Goal: Task Accomplishment & Management: Use online tool/utility

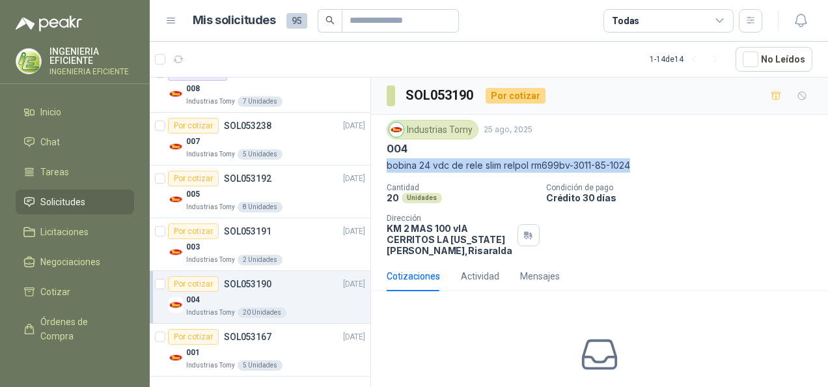
drag, startPoint x: 387, startPoint y: 164, endPoint x: 645, endPoint y: 169, distance: 257.3
click at [645, 169] on p "bobina 24 vdc de rele slim relpol rm699bv-3011-85-1024" at bounding box center [600, 165] width 426 height 14
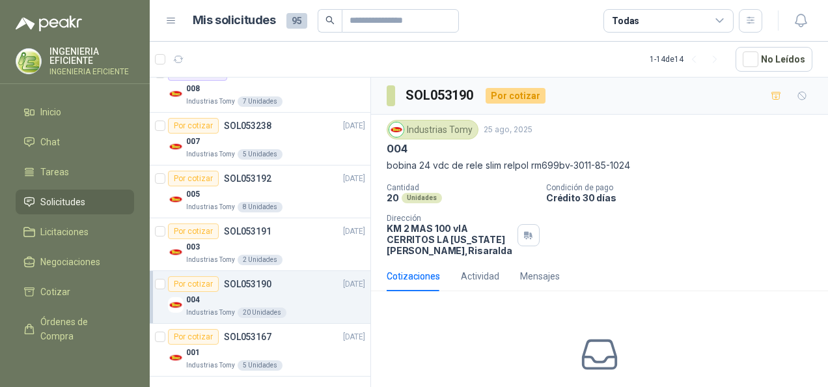
click at [480, 198] on div "20 Unidades" at bounding box center [461, 197] width 149 height 11
click at [628, 203] on div "Cantidad 20 Unidades Condición de pago Crédito 30 días Dirección KM 2 MAS 100 v…" at bounding box center [600, 219] width 426 height 73
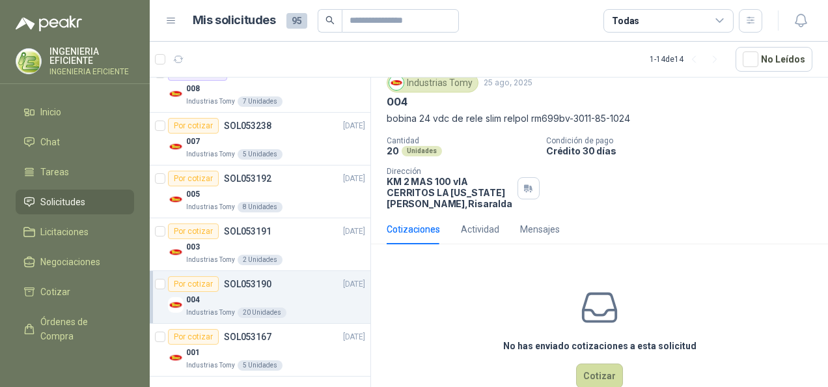
scroll to position [76, 0]
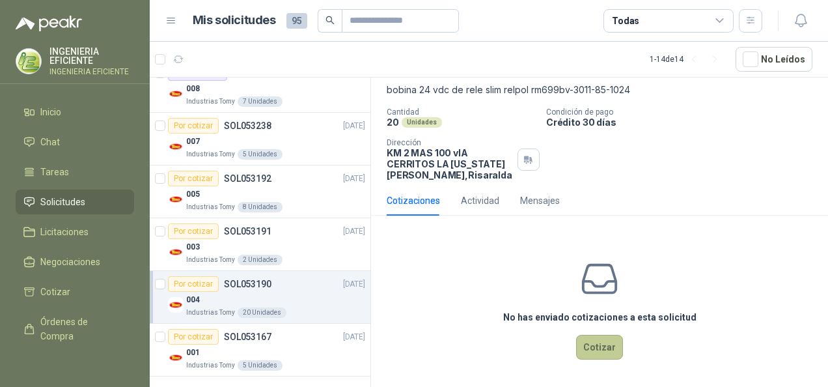
click at [595, 346] on button "Cotizar" at bounding box center [599, 347] width 47 height 25
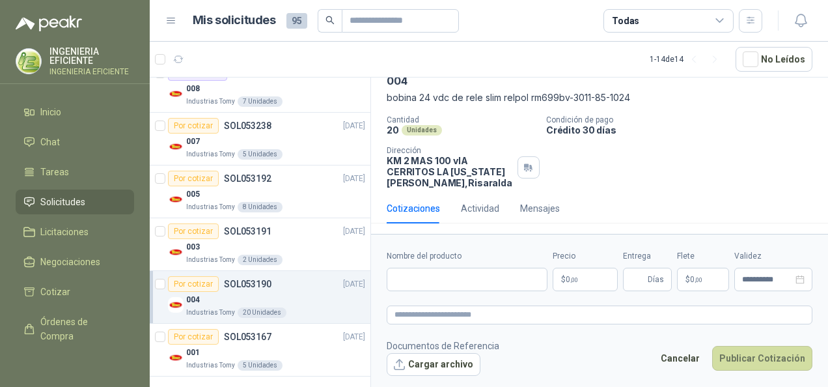
scroll to position [66, 0]
click at [442, 361] on button "Cargar archivo" at bounding box center [434, 364] width 94 height 23
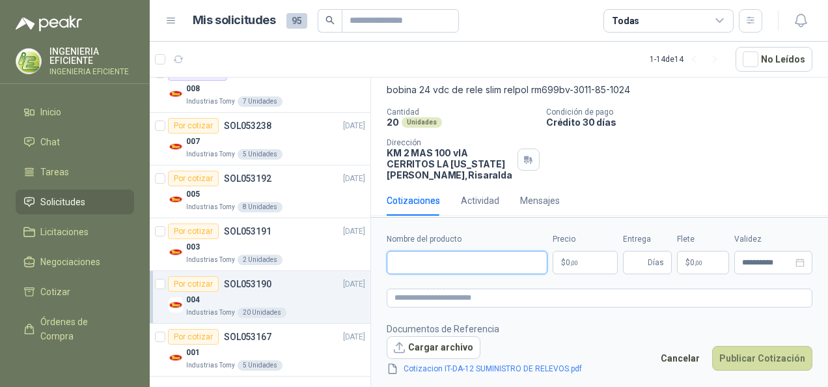
click at [493, 268] on input "Nombre del producto" at bounding box center [467, 262] width 161 height 23
click at [592, 258] on p "$ 0 ,00" at bounding box center [585, 262] width 65 height 23
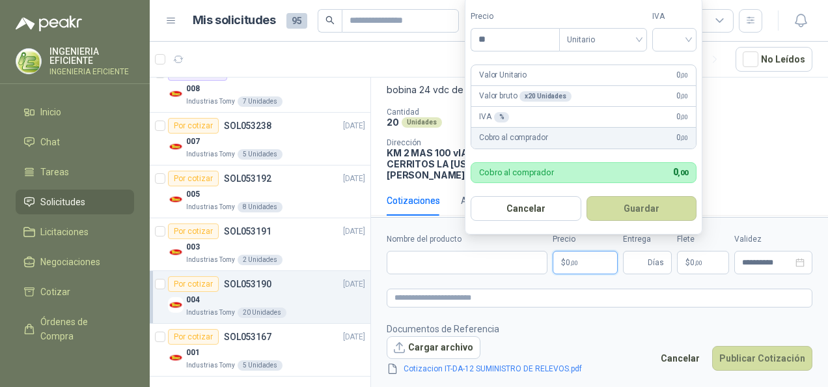
type input "*"
type input "********"
click at [676, 35] on input "search" at bounding box center [674, 39] width 29 height 20
click at [686, 63] on div "19%" at bounding box center [678, 68] width 24 height 14
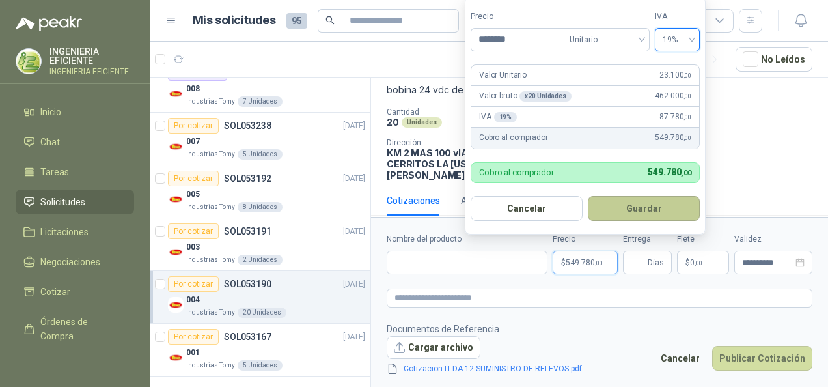
click at [681, 214] on button "Guardar" at bounding box center [644, 208] width 112 height 25
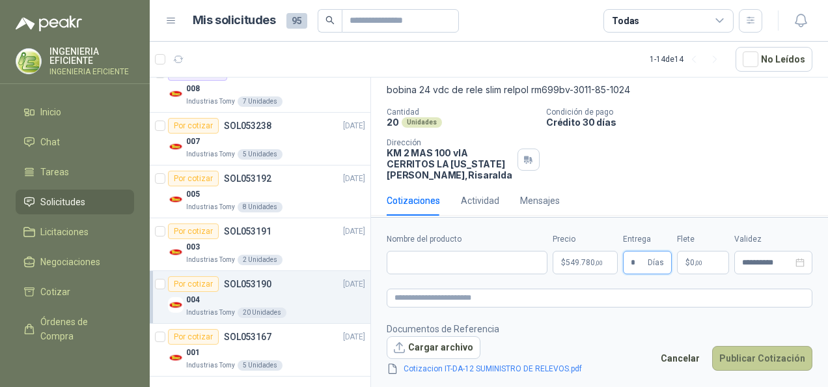
type input "*"
click at [740, 362] on button "Publicar Cotización" at bounding box center [762, 358] width 100 height 25
click at [478, 262] on input "Nombre del producto" at bounding box center [467, 262] width 161 height 23
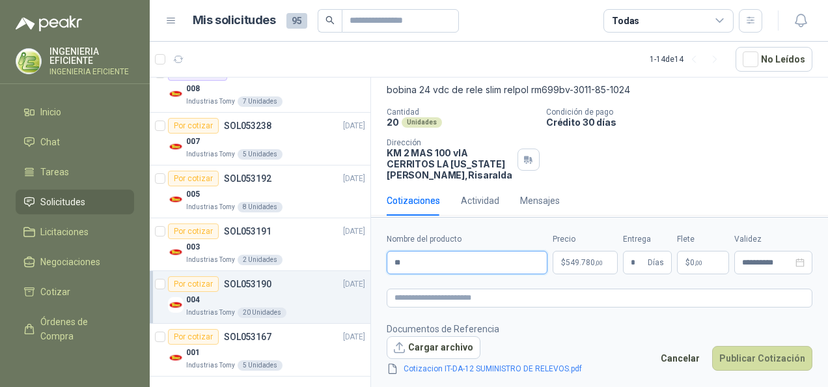
type input "*"
type input "**********"
click at [712, 346] on button "Publicar Cotización" at bounding box center [762, 358] width 100 height 25
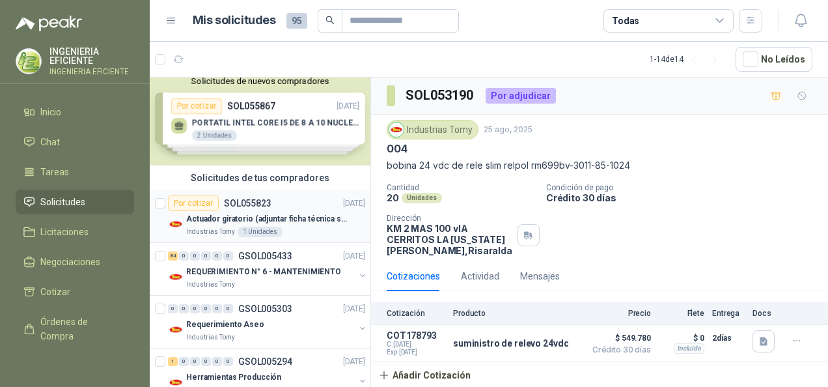
scroll to position [0, 0]
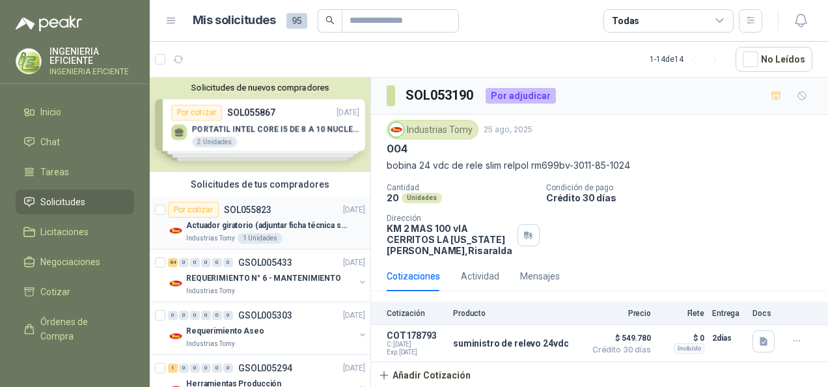
click at [298, 235] on div "Industrias Tomy 1 Unidades" at bounding box center [275, 238] width 179 height 10
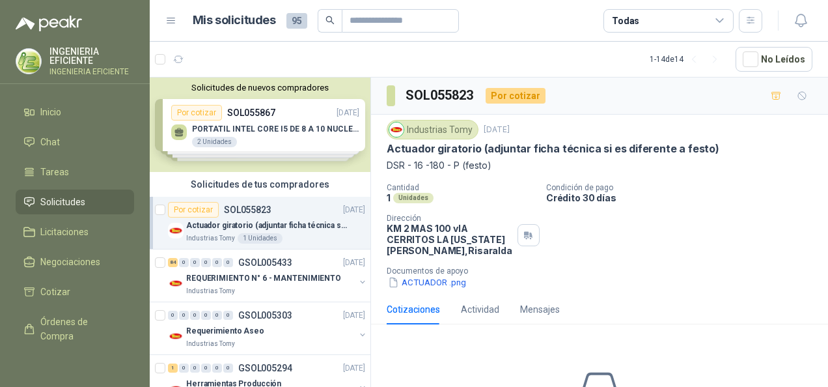
scroll to position [109, 0]
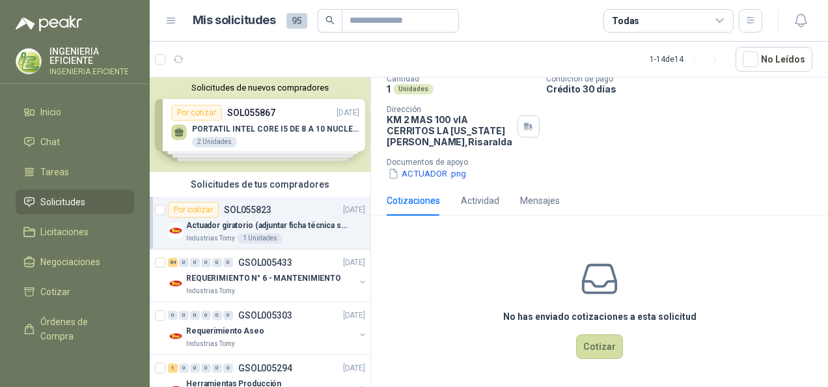
click at [518, 182] on div "Industrias Tomy [DATE] Actuador giratorio (adjuntar ficha técnica si es diferen…" at bounding box center [599, 96] width 457 height 180
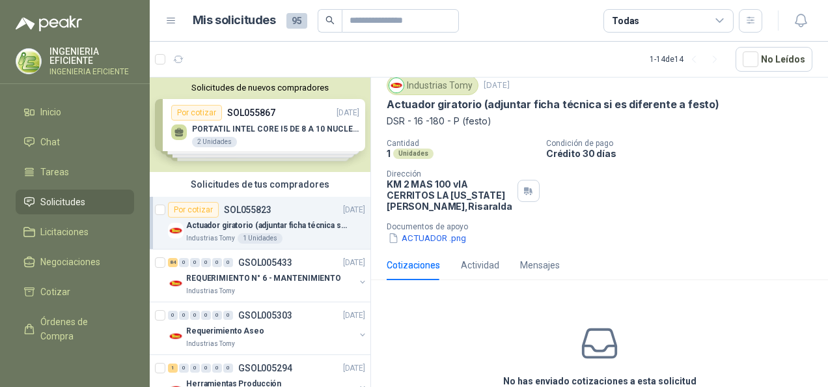
scroll to position [0, 0]
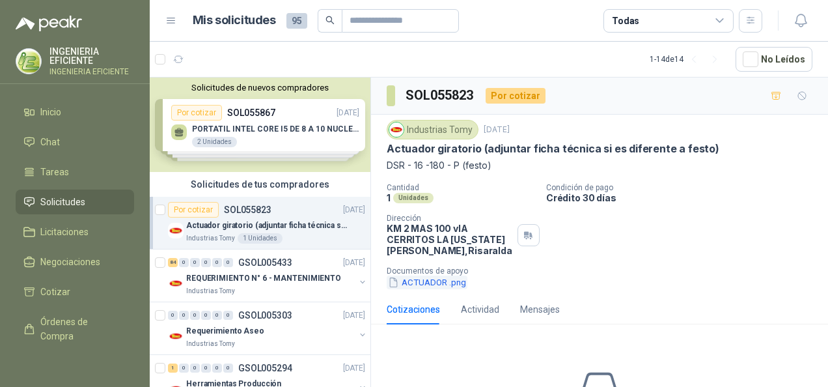
click at [448, 280] on button "ACTUADOR .png" at bounding box center [427, 282] width 81 height 14
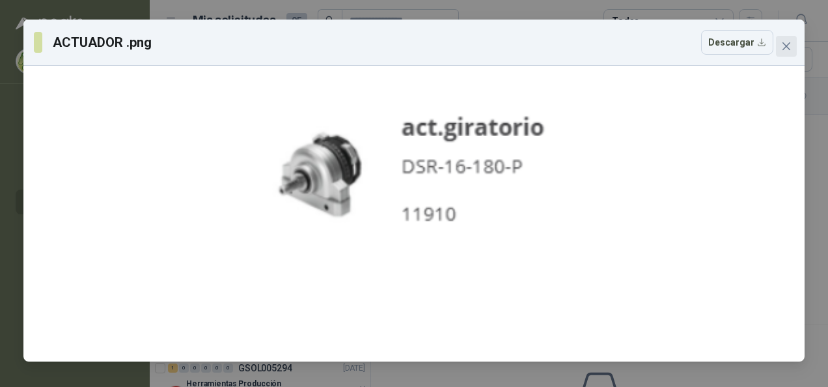
click at [788, 46] on icon "close" at bounding box center [786, 46] width 10 height 10
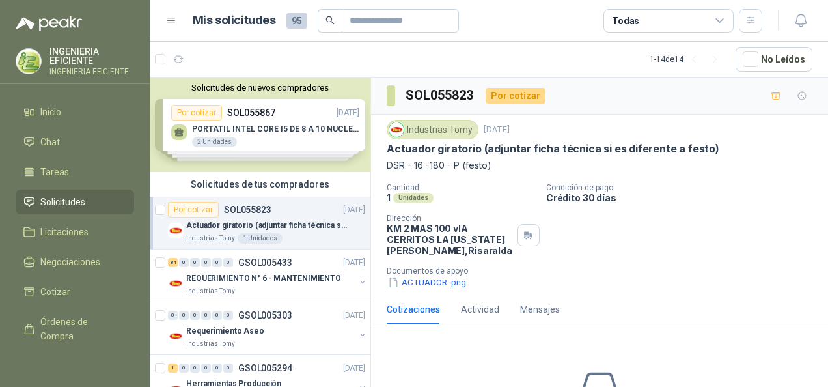
click at [496, 201] on div "1 Unidades" at bounding box center [461, 197] width 149 height 11
drag, startPoint x: 386, startPoint y: 164, endPoint x: 494, endPoint y: 166, distance: 108.8
click at [494, 166] on div "Industrias Tomy [DATE] Actuador giratorio (adjuntar ficha técnica si es diferen…" at bounding box center [599, 205] width 457 height 180
drag, startPoint x: 494, startPoint y: 166, endPoint x: 440, endPoint y: 169, distance: 54.1
copy p "DSR - 16 -180 - P (festo)"
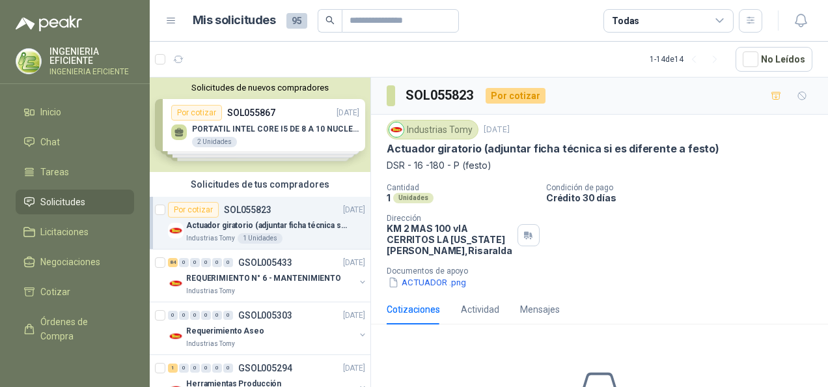
click at [736, 183] on p "Condición de pago" at bounding box center [684, 187] width 277 height 9
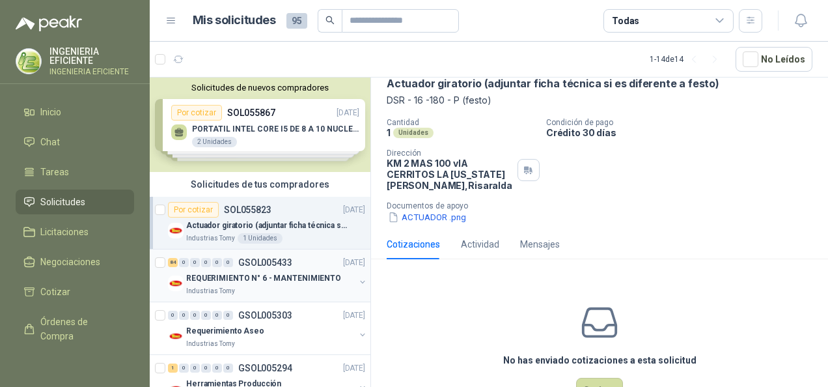
click at [302, 272] on p "REQUERIMIENTO N° 6 - MANTENIMIENTO" at bounding box center [263, 278] width 155 height 12
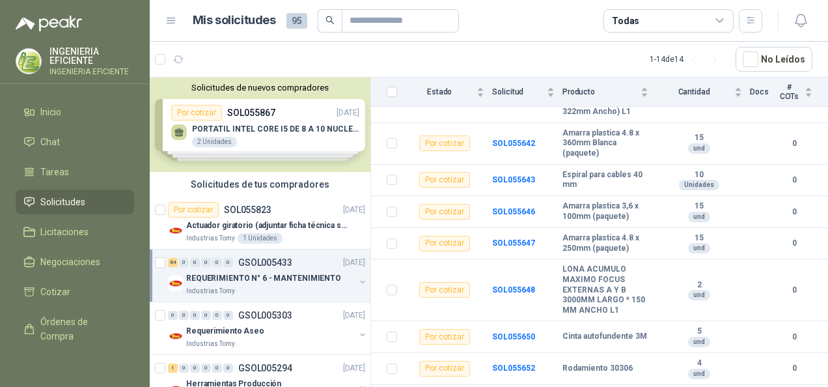
scroll to position [260, 0]
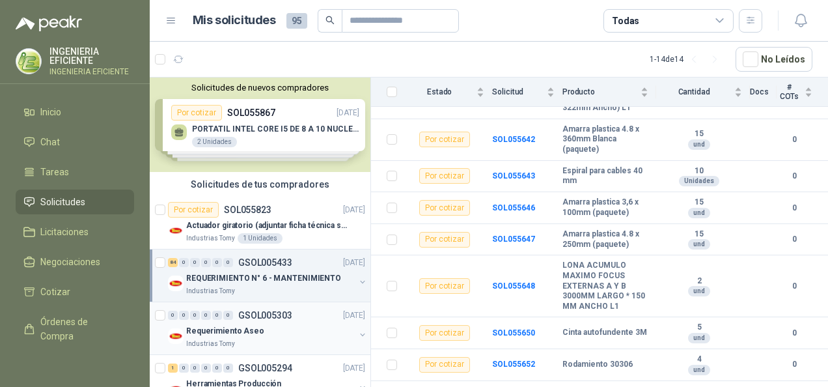
click at [204, 335] on p "Requerimiento Aseo" at bounding box center [225, 331] width 78 height 12
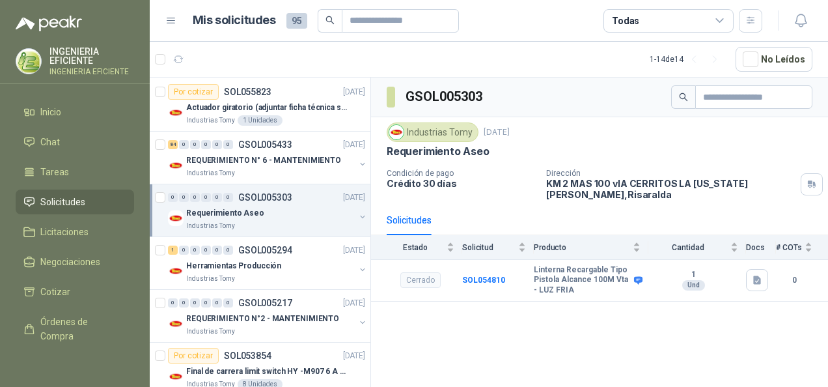
scroll to position [130, 0]
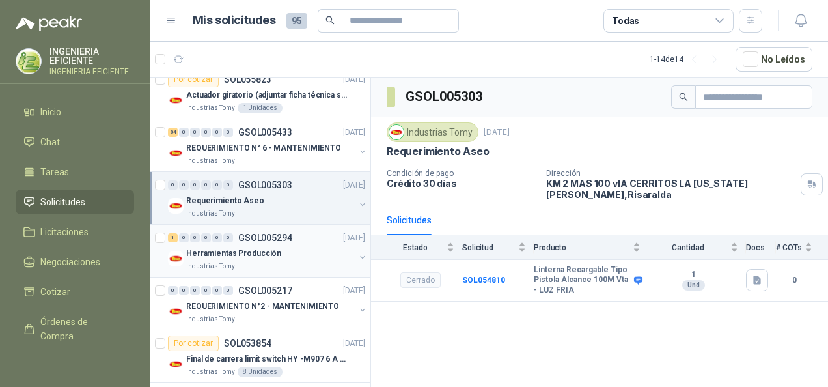
click at [315, 258] on div "Herramientas Producción" at bounding box center [270, 254] width 169 height 16
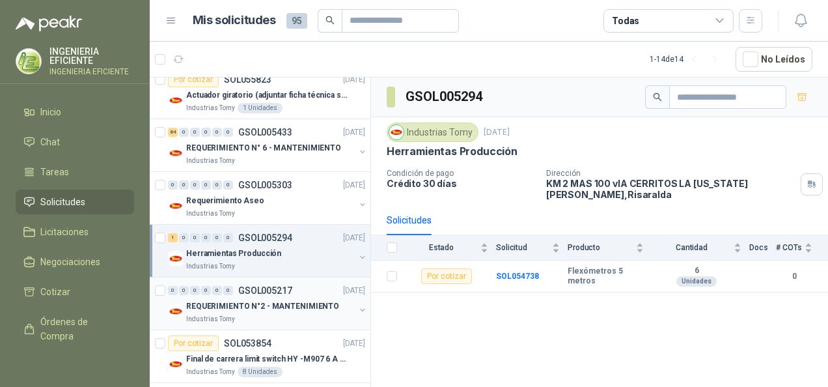
click at [306, 317] on div "Industrias Tomy" at bounding box center [270, 319] width 169 height 10
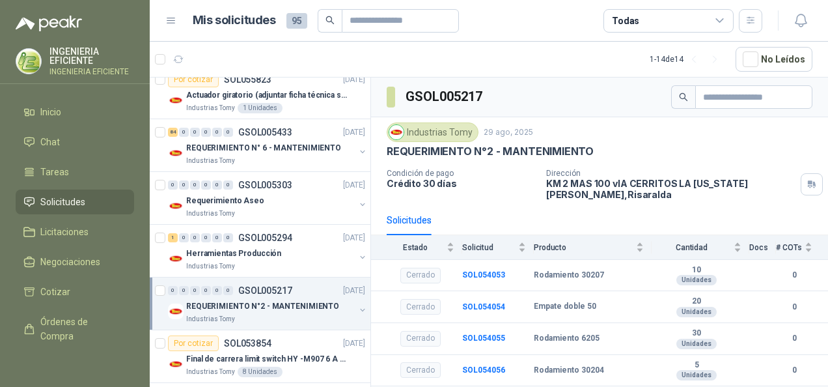
scroll to position [195, 0]
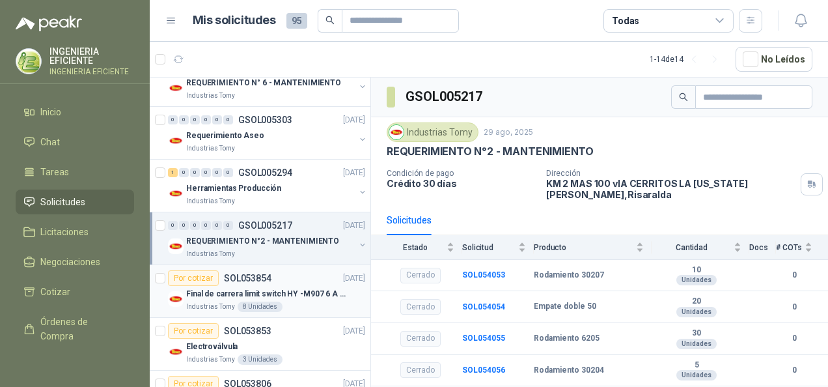
click at [313, 289] on p "Final de carrera limit switch HY -M907 6 A - 250 V a.c" at bounding box center [267, 294] width 162 height 12
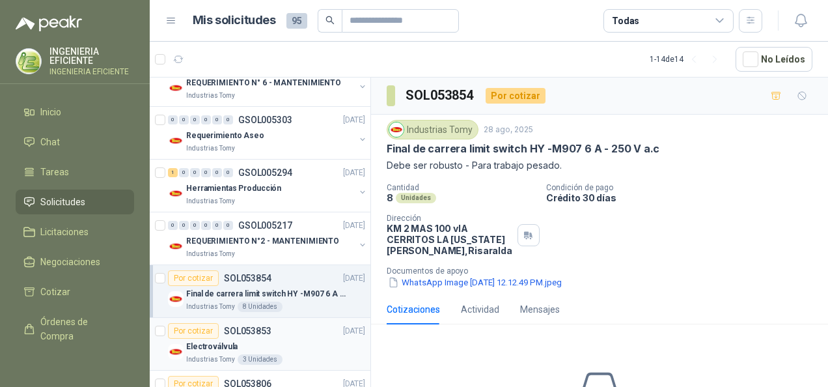
click at [288, 330] on div "Por cotizar SOL053853 [DATE]" at bounding box center [266, 331] width 197 height 16
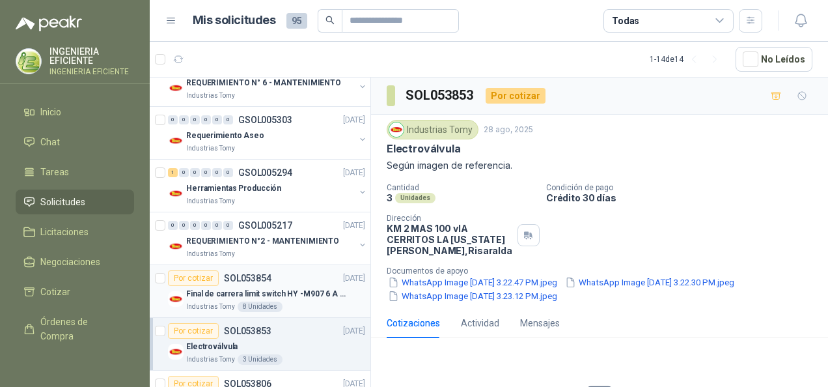
scroll to position [260, 0]
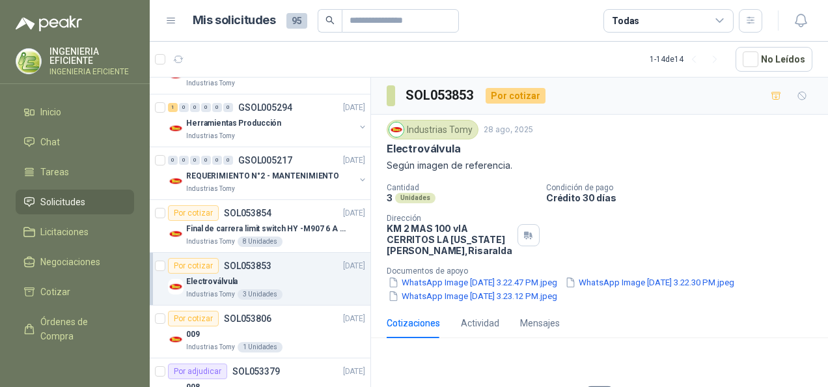
click at [300, 289] on div "Industrias Tomy 3 Unidades" at bounding box center [275, 294] width 179 height 10
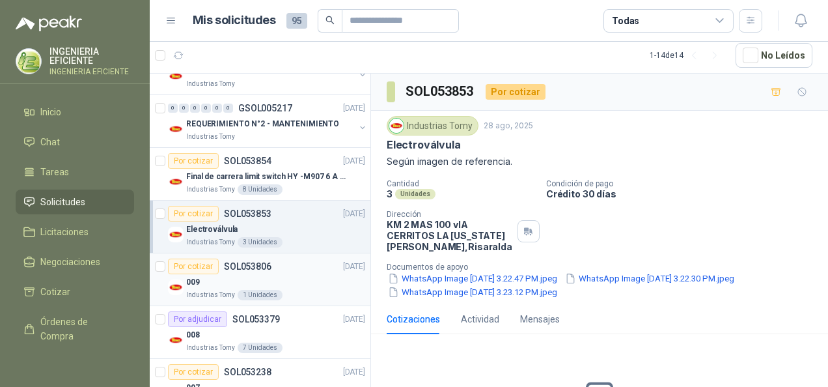
scroll to position [326, 0]
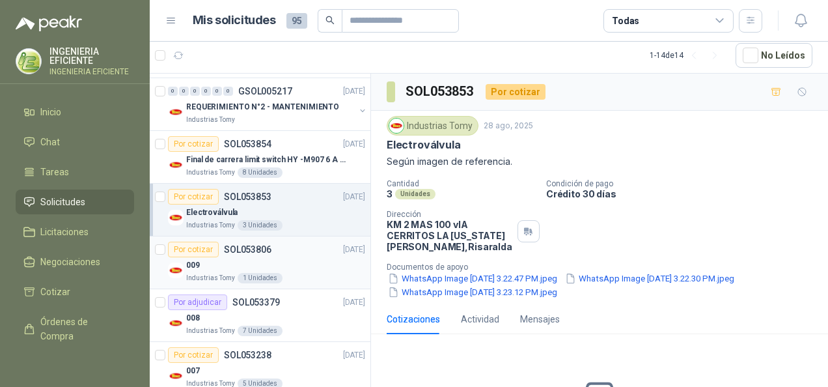
click at [287, 236] on article "Por cotizar SOL053806 [DATE] 009 Industrias Tomy 1 Unidades" at bounding box center [260, 262] width 221 height 53
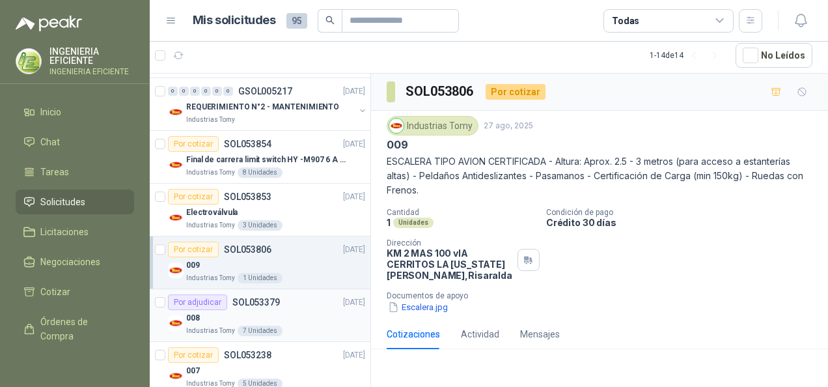
click at [296, 306] on div "Por adjudicar SOL053379 [DATE]" at bounding box center [266, 302] width 197 height 16
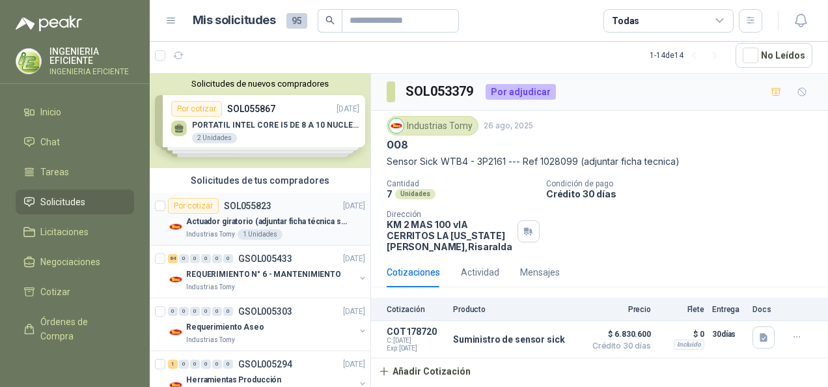
click at [283, 207] on div "Por cotizar SOL055823 [DATE]" at bounding box center [266, 206] width 197 height 16
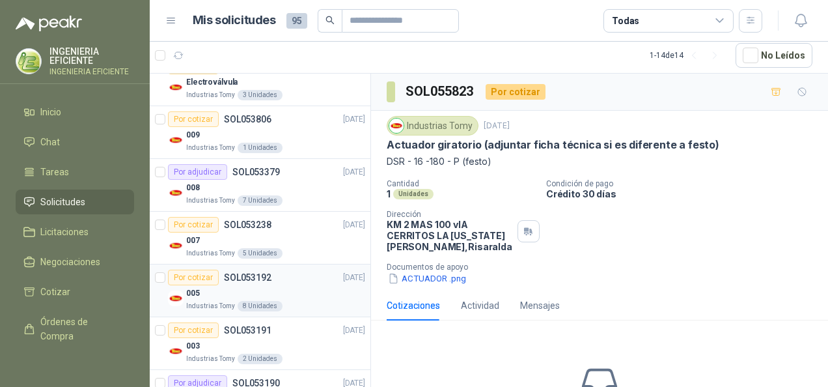
scroll to position [559, 0]
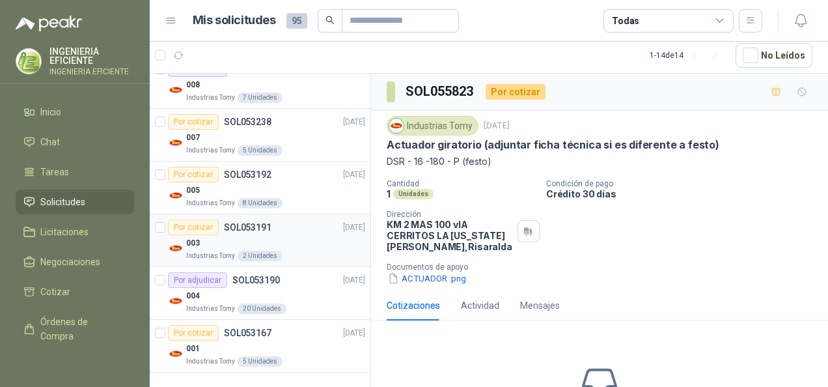
click at [305, 254] on div "Industrias Tomy 2 Unidades" at bounding box center [275, 256] width 179 height 10
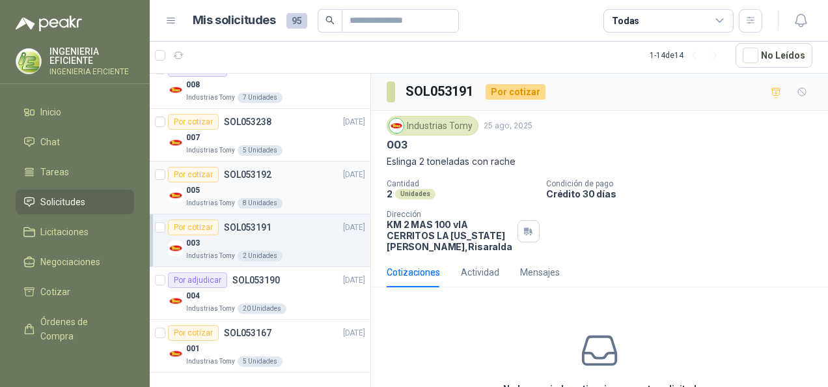
click at [286, 193] on div "005" at bounding box center [275, 190] width 179 height 16
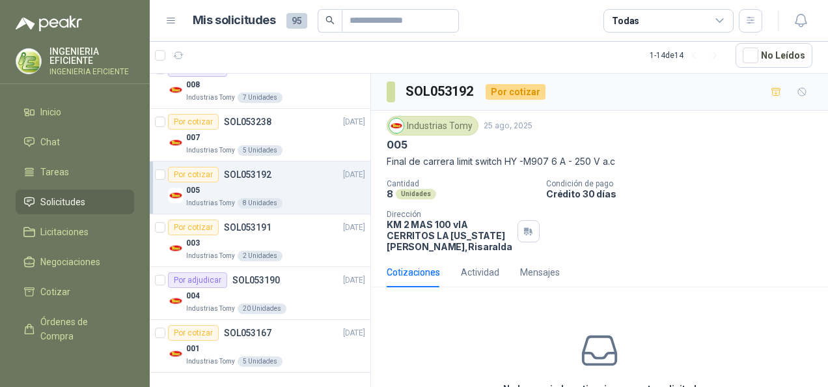
click at [274, 169] on div "Por cotizar SOL053192 [DATE]" at bounding box center [266, 175] width 197 height 16
click at [294, 198] on div "Industrias Tomy 8 Unidades" at bounding box center [275, 203] width 179 height 10
click at [294, 154] on article "Por cotizar SOL053238 [DATE] 007 Industrias Tomy 5 Unidades" at bounding box center [260, 135] width 221 height 53
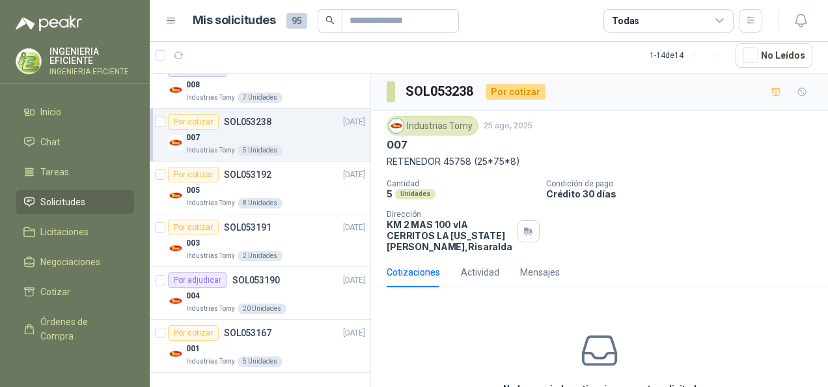
scroll to position [494, 0]
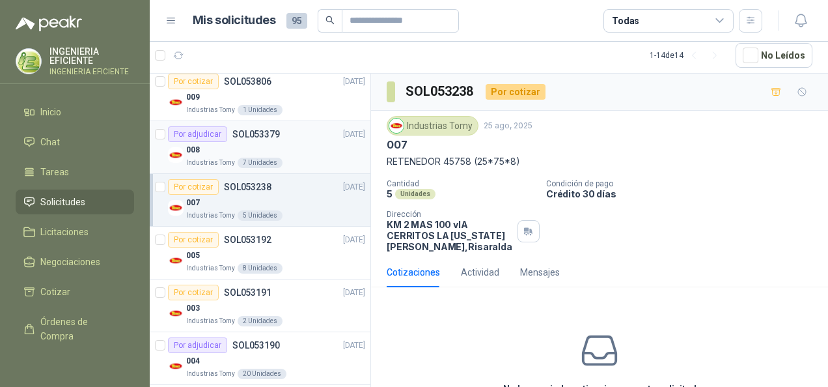
click at [287, 158] on div "Industrias Tomy 7 Unidades" at bounding box center [275, 163] width 179 height 10
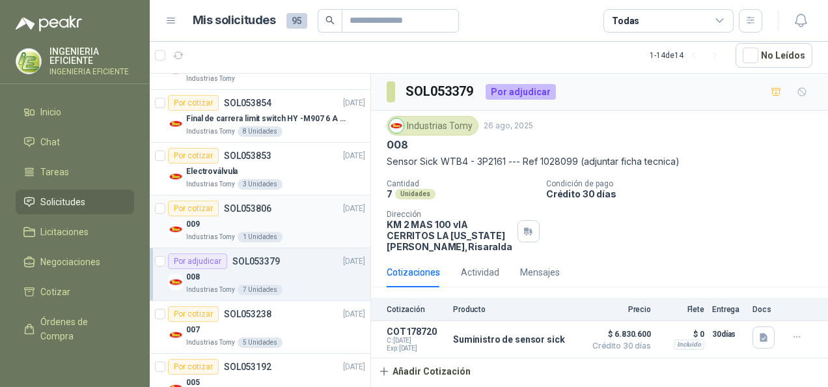
scroll to position [363, 0]
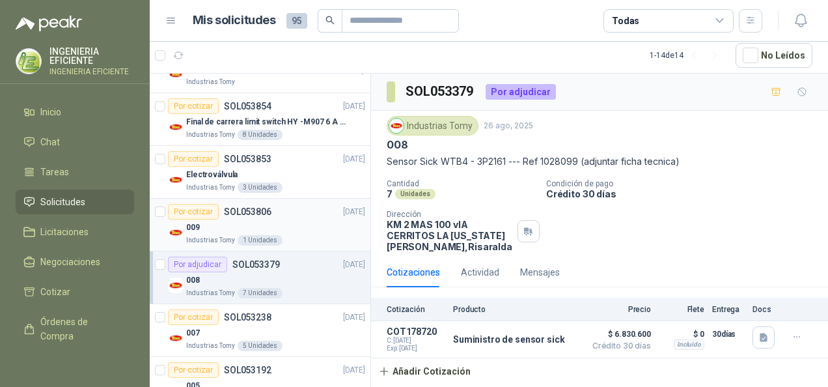
click at [277, 224] on div "009" at bounding box center [275, 227] width 179 height 16
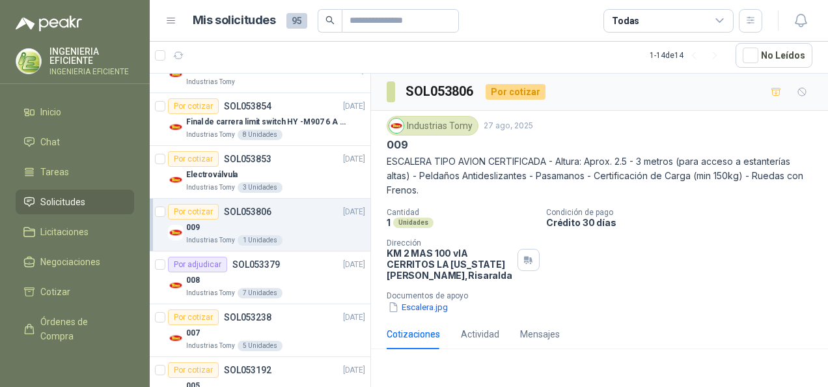
scroll to position [298, 0]
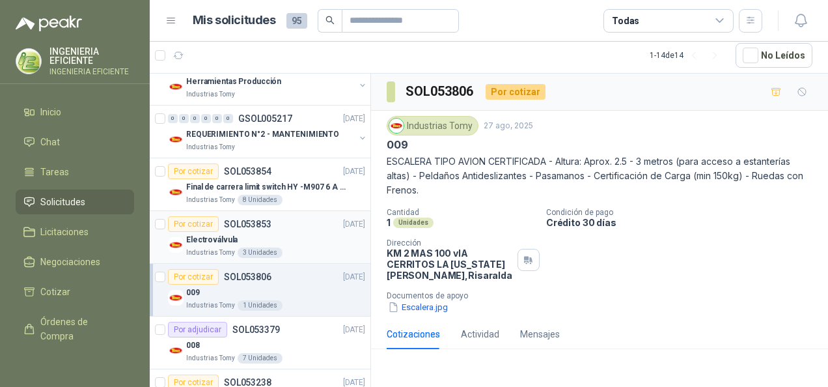
click at [279, 224] on div "Por cotizar SOL053853 [DATE]" at bounding box center [266, 224] width 197 height 16
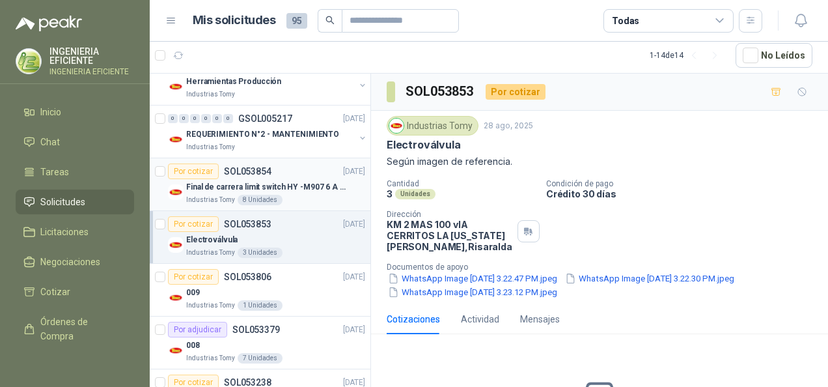
click at [311, 182] on p "Final de carrera limit switch HY -M907 6 A - 250 V a.c" at bounding box center [267, 187] width 162 height 12
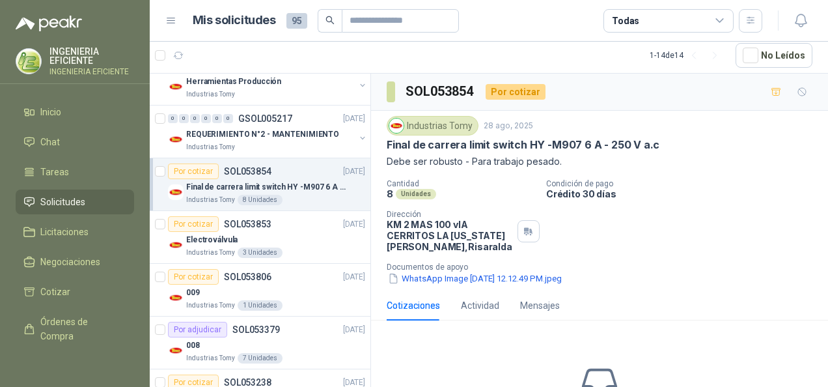
click at [311, 181] on p "Final de carrera limit switch HY -M907 6 A - 250 V a.c" at bounding box center [267, 187] width 162 height 12
click at [272, 128] on p "REQUERIMIENTO N°2 - MANTENIMIENTO" at bounding box center [262, 134] width 153 height 12
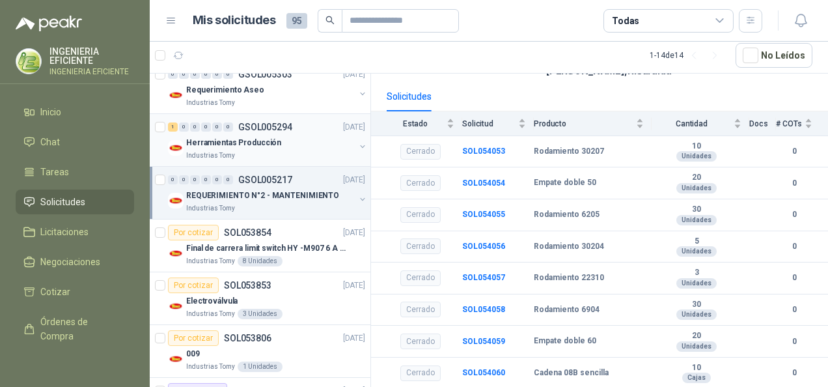
scroll to position [168, 0]
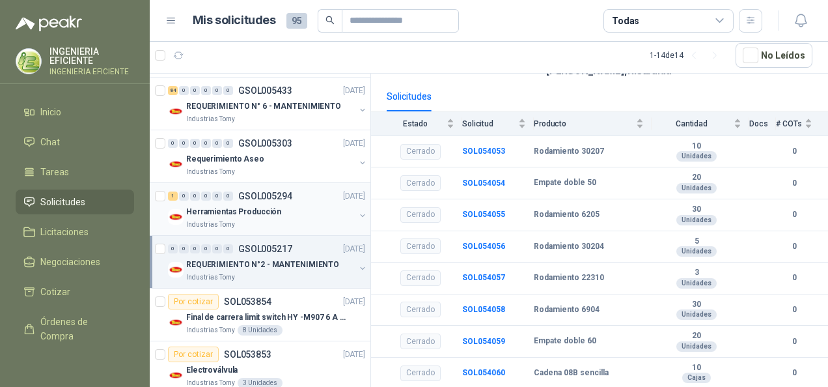
click at [291, 197] on p "GSOL005294" at bounding box center [265, 195] width 54 height 9
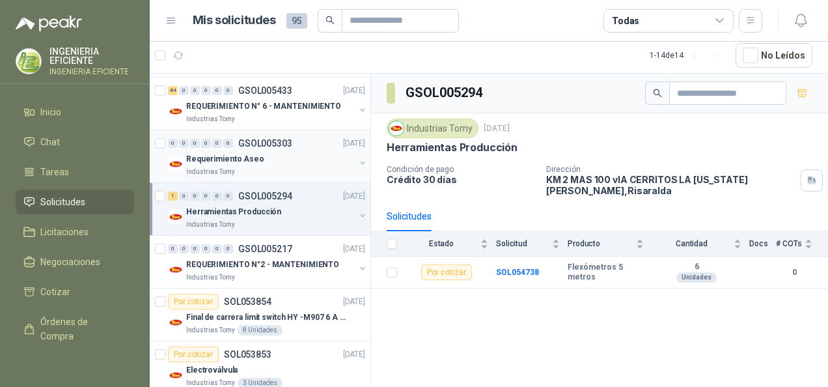
click at [221, 171] on p "Industrias Tomy" at bounding box center [210, 172] width 49 height 10
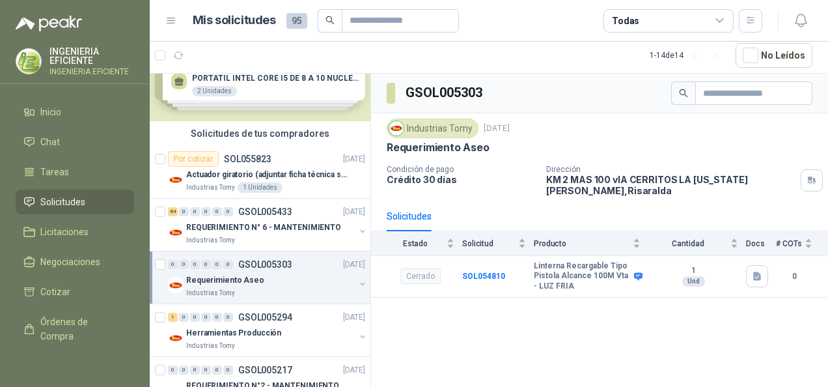
scroll to position [38, 0]
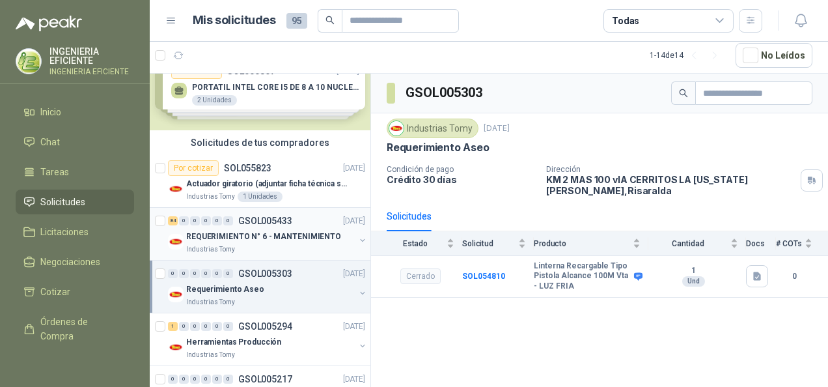
click at [277, 238] on p "REQUERIMIENTO N° 6 - MANTENIMIENTO" at bounding box center [263, 237] width 155 height 12
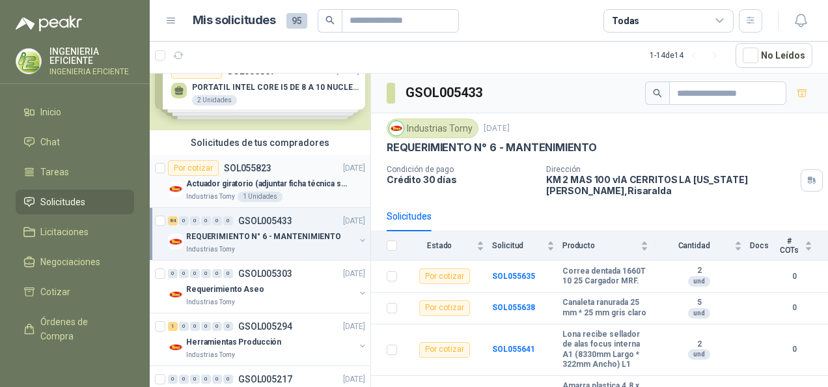
click at [204, 192] on p "Industrias Tomy" at bounding box center [210, 196] width 49 height 10
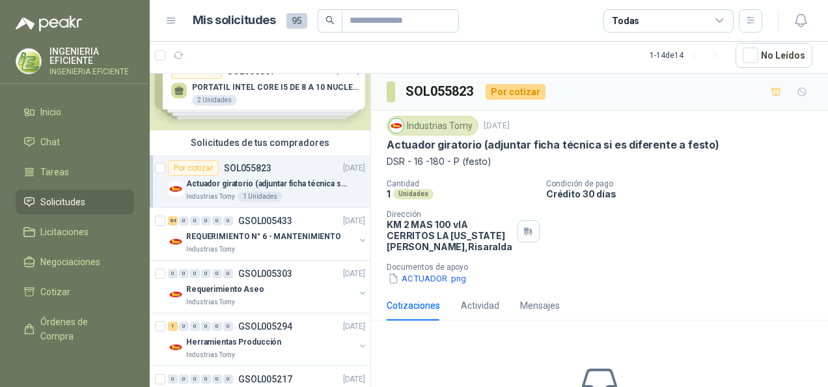
click at [303, 186] on p "Actuador giratorio (adjuntar ficha técnica si es diferente a festo)" at bounding box center [267, 184] width 162 height 12
drag, startPoint x: 387, startPoint y: 160, endPoint x: 499, endPoint y: 159, distance: 112.0
click at [499, 159] on div "Industrias Tomy [DATE] Actuador giratorio (adjuntar ficha técnica si es diferen…" at bounding box center [599, 201] width 457 height 180
drag, startPoint x: 499, startPoint y: 159, endPoint x: 479, endPoint y: 159, distance: 20.2
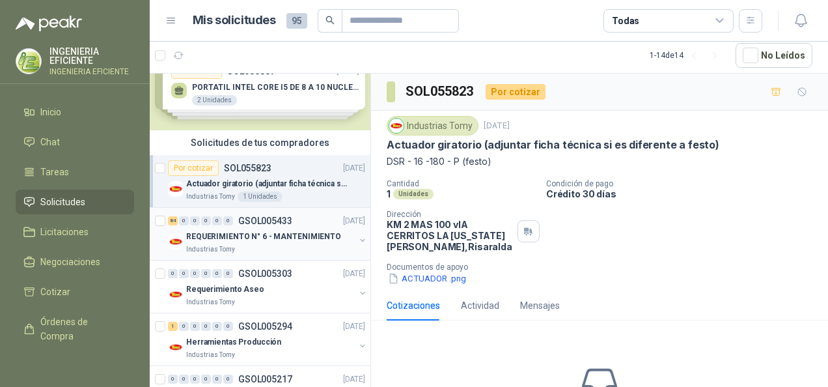
click at [253, 232] on p "REQUERIMIENTO N° 6 - MANTENIMIENTO" at bounding box center [263, 237] width 155 height 12
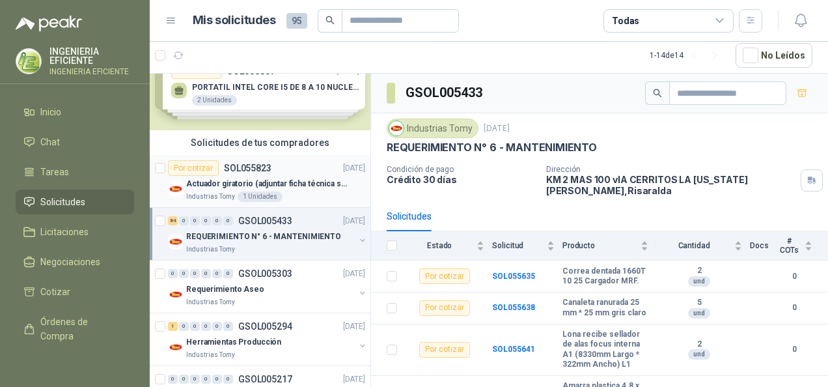
drag, startPoint x: 255, startPoint y: 166, endPoint x: 275, endPoint y: 167, distance: 20.2
click at [257, 166] on p "SOL055823" at bounding box center [248, 167] width 48 height 9
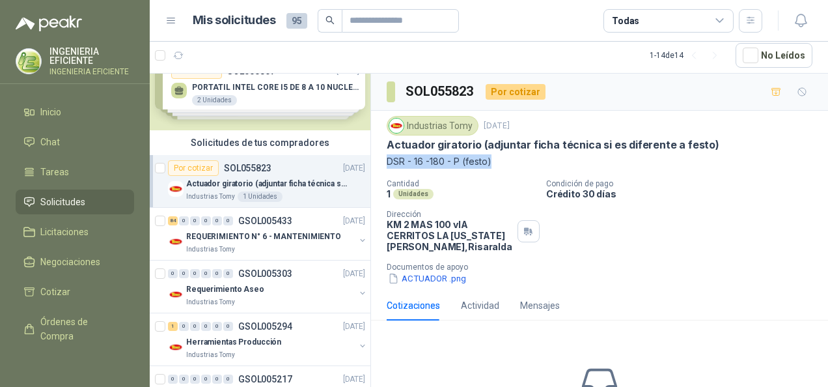
drag, startPoint x: 389, startPoint y: 159, endPoint x: 500, endPoint y: 164, distance: 111.5
click at [500, 164] on p "DSR - 16 -180 - P (festo)" at bounding box center [600, 161] width 426 height 14
copy p "DSR - 16 -180 - P (festo)"
click at [503, 199] on div "Cantidad 1 Unidades Condición de pago Crédito 30 días Dirección KM 2 MAS 100 vI…" at bounding box center [600, 232] width 426 height 106
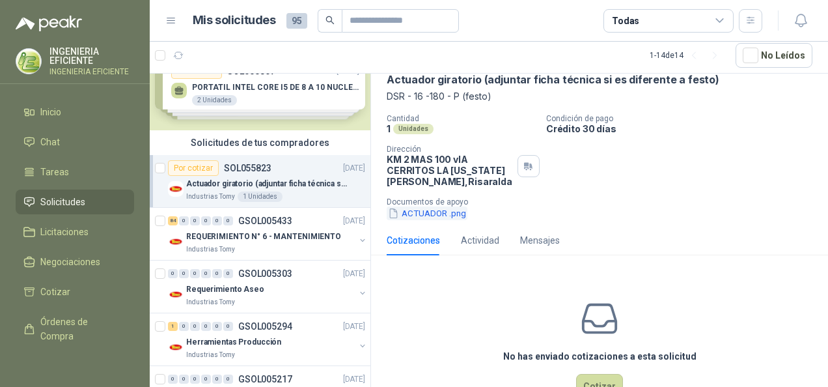
click at [437, 214] on button "ACTUADOR .png" at bounding box center [427, 213] width 81 height 14
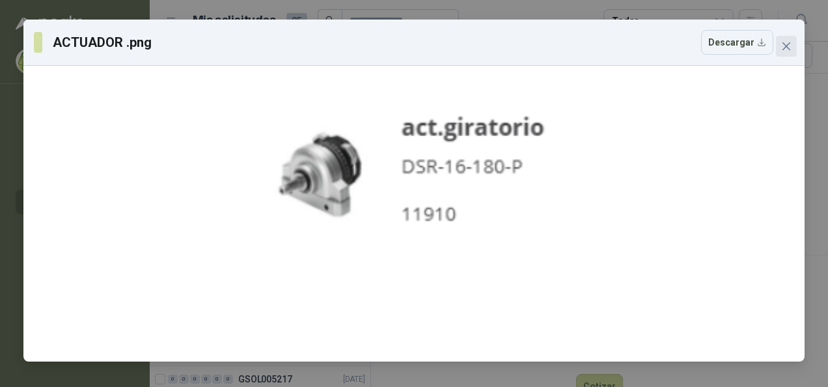
click at [786, 49] on icon "close" at bounding box center [786, 46] width 10 height 10
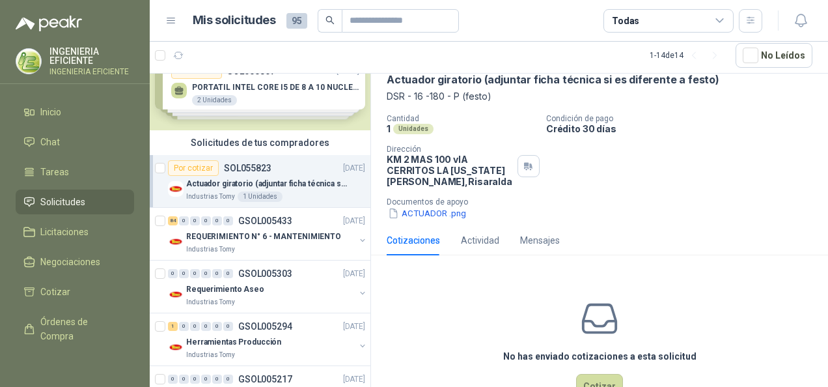
click at [669, 229] on div "Cotizaciones Actividad Mensajes" at bounding box center [600, 240] width 426 height 30
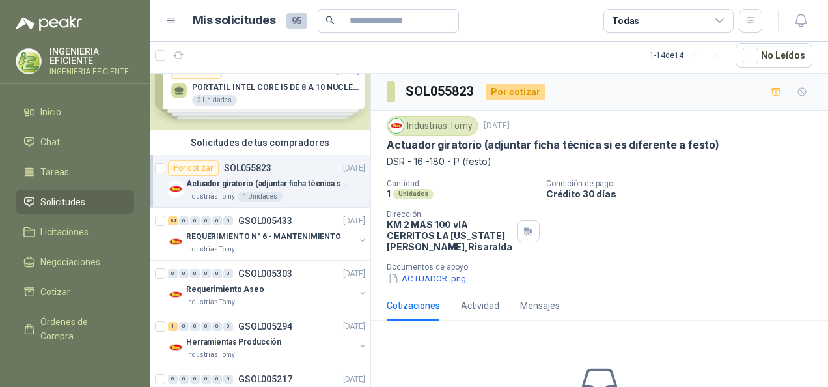
drag, startPoint x: 647, startPoint y: 228, endPoint x: 657, endPoint y: 230, distance: 10.0
click at [649, 228] on div "Cantidad 1 Unidades Condición de pago Crédito 30 días Dirección KM 2 MAS 100 vI…" at bounding box center [600, 232] width 426 height 106
drag, startPoint x: 389, startPoint y: 161, endPoint x: 462, endPoint y: 163, distance: 73.0
click at [462, 163] on p "DSR - 16 -180 - P (festo)" at bounding box center [600, 161] width 426 height 14
copy p "DSR - 16 -180 - P"
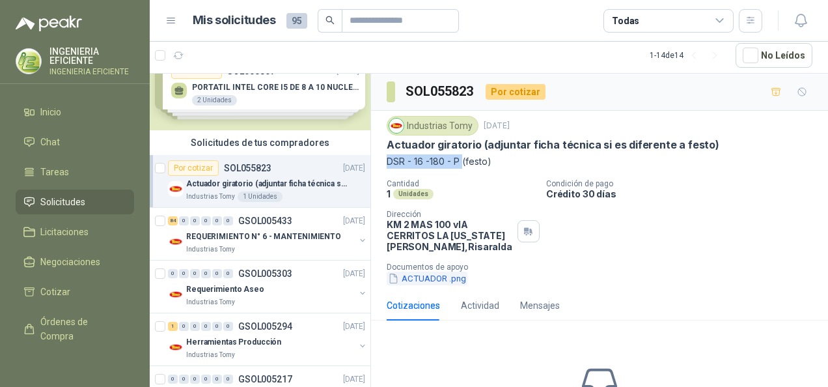
click at [411, 277] on button "ACTUADOR .png" at bounding box center [427, 279] width 81 height 14
copy p "DSR - 16 -180 - P"
click at [419, 277] on button "ACTUADOR .png" at bounding box center [427, 279] width 81 height 14
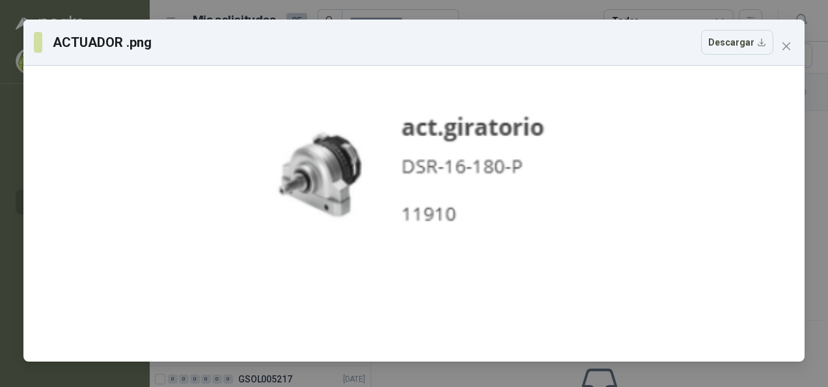
click at [797, 33] on div "ACTUADOR .png Descargar" at bounding box center [413, 43] width 781 height 46
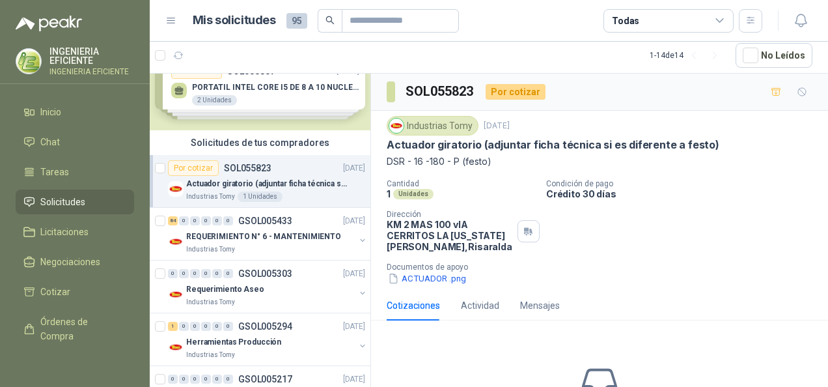
click at [615, 242] on div "Cantidad 1 Unidades Condición de pago Crédito 30 días Dirección KM 2 MAS 100 vI…" at bounding box center [600, 232] width 426 height 106
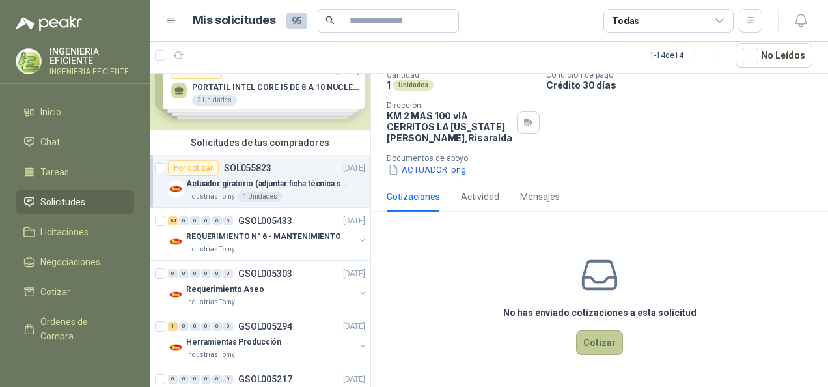
click at [591, 343] on button "Cotizar" at bounding box center [599, 342] width 47 height 25
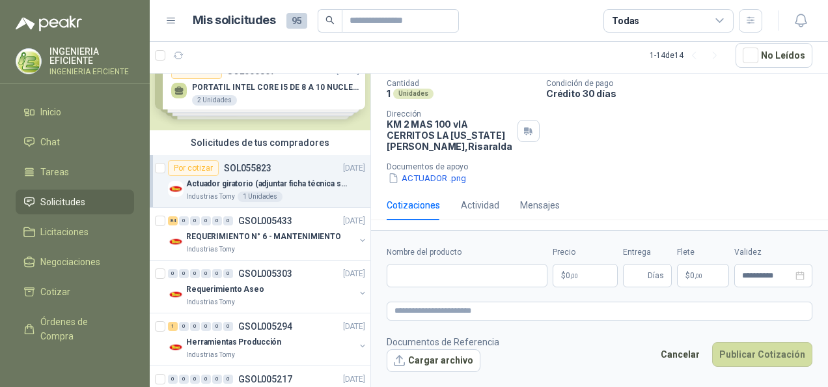
scroll to position [100, 0]
click at [445, 362] on button "Cargar archivo" at bounding box center [434, 360] width 94 height 23
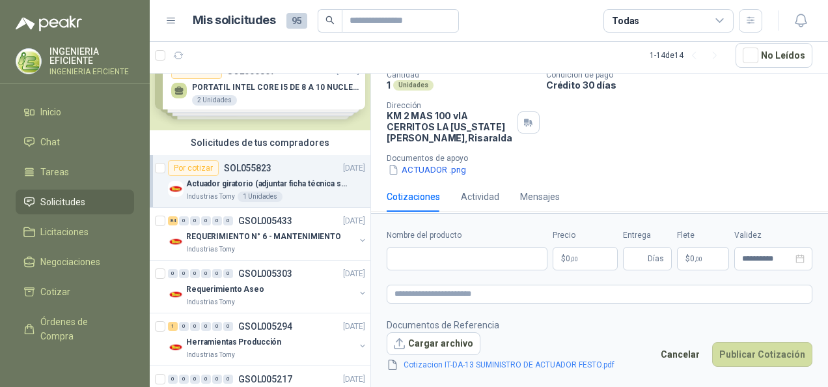
click at [593, 260] on p "$ 0 ,00" at bounding box center [585, 258] width 65 height 23
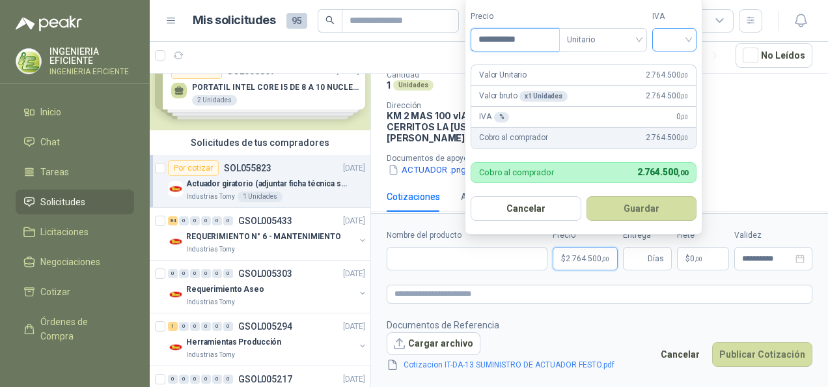
click at [693, 31] on div at bounding box center [674, 39] width 44 height 23
type input "**********"
click at [689, 69] on div "19%" at bounding box center [678, 68] width 24 height 14
click at [624, 217] on button "Guardar" at bounding box center [644, 208] width 112 height 25
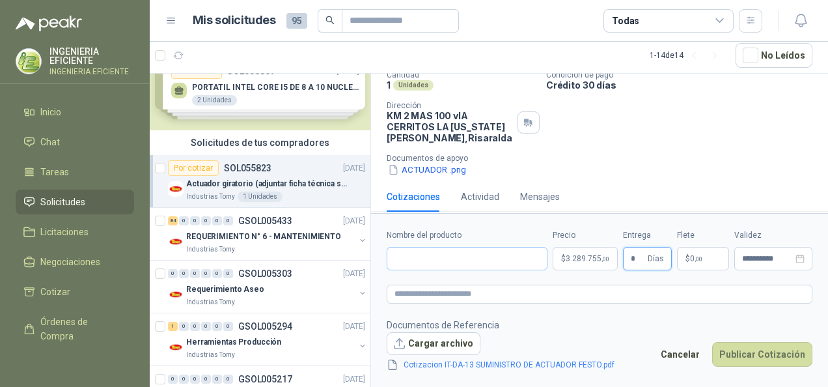
type input "*"
click at [443, 260] on input "Nombre del producto" at bounding box center [467, 258] width 161 height 23
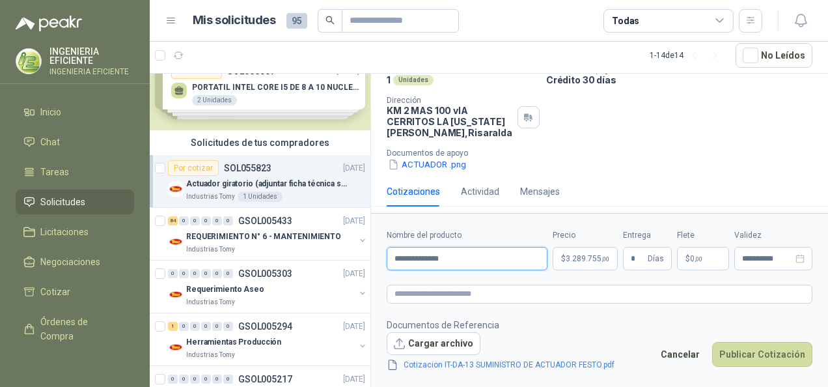
scroll to position [117, 0]
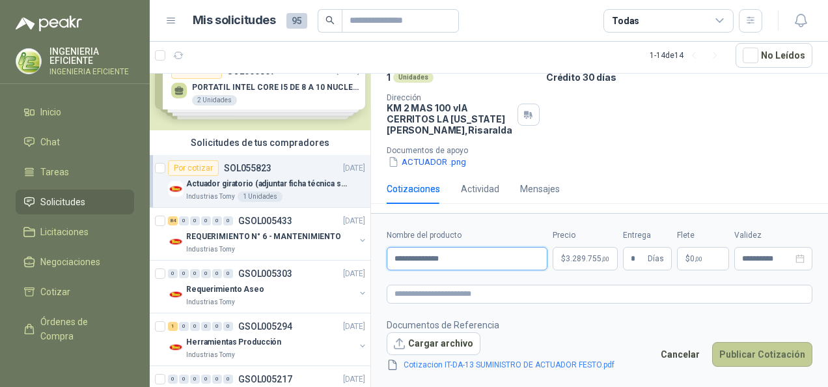
type input "**********"
click at [792, 361] on button "Publicar Cotización" at bounding box center [762, 354] width 100 height 25
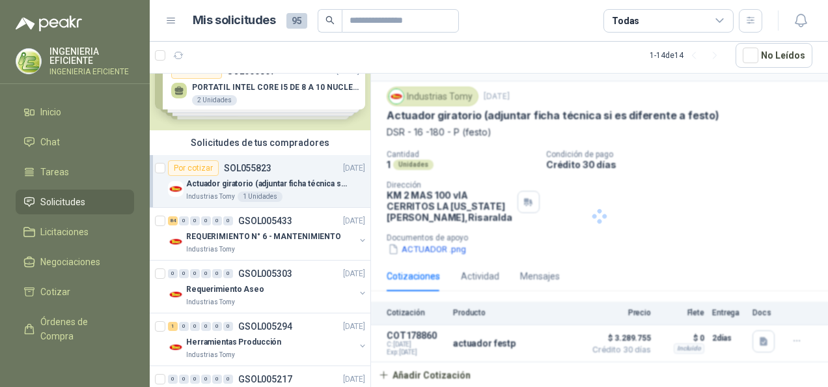
scroll to position [29, 0]
drag, startPoint x: 256, startPoint y: 294, endPoint x: 273, endPoint y: 294, distance: 16.9
click at [257, 294] on div "Requerimiento Aseo" at bounding box center [270, 289] width 169 height 16
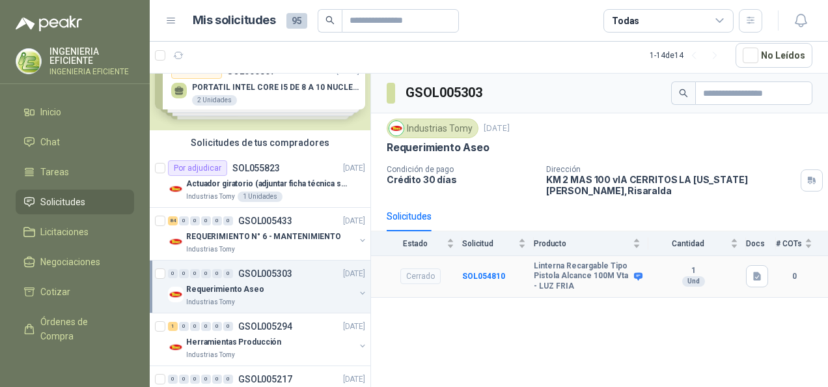
click at [639, 273] on icon at bounding box center [638, 276] width 8 height 8
click at [583, 274] on b "Linterna Recargable Tipo Pistola Alcance 100M Vta - LUZ FRIA" at bounding box center [582, 276] width 97 height 31
click at [483, 275] on b "SOL054810" at bounding box center [483, 276] width 43 height 9
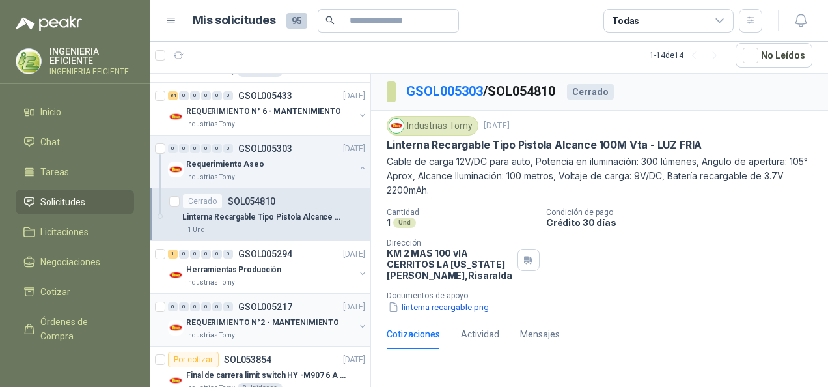
scroll to position [168, 0]
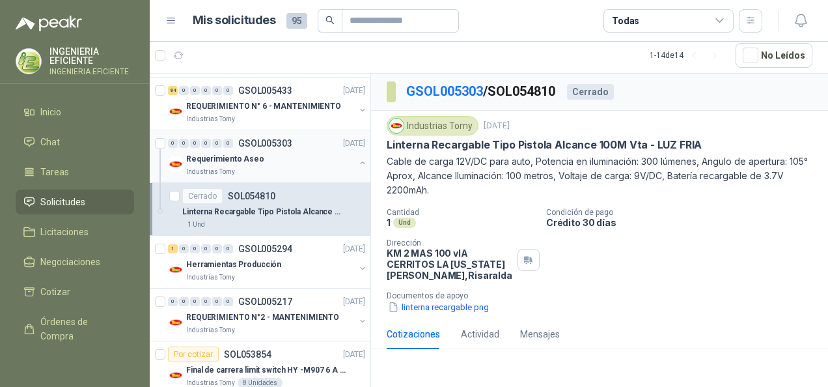
click at [358, 160] on button "button" at bounding box center [363, 163] width 10 height 10
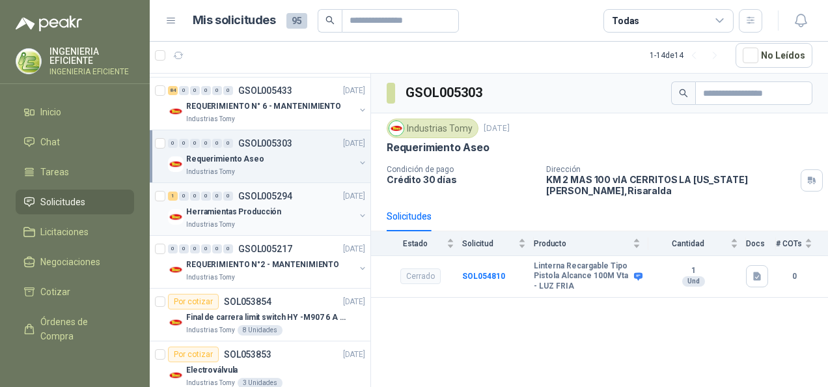
scroll to position [233, 0]
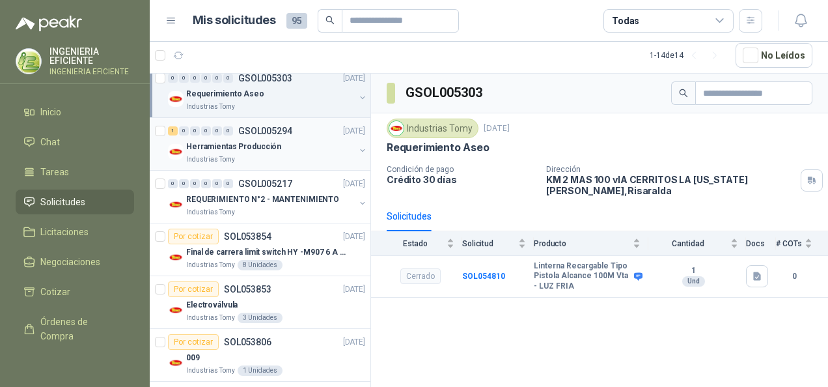
click at [311, 164] on div "1 0 0 0 0 0 GSOL005294 [DATE] Herramientas Producción Industrias Tomy" at bounding box center [260, 144] width 221 height 53
click at [286, 131] on p "GSOL005294" at bounding box center [265, 130] width 54 height 9
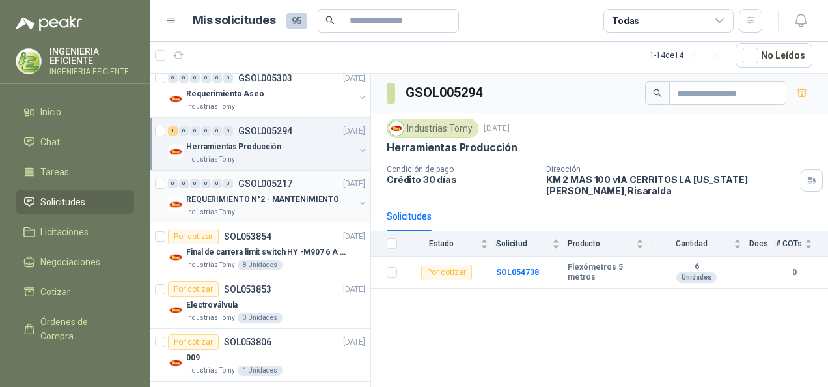
click at [302, 211] on div "Industrias Tomy" at bounding box center [270, 212] width 169 height 10
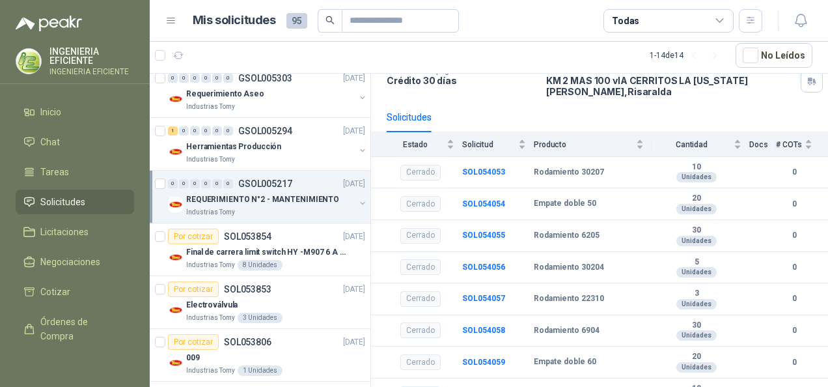
scroll to position [120, 0]
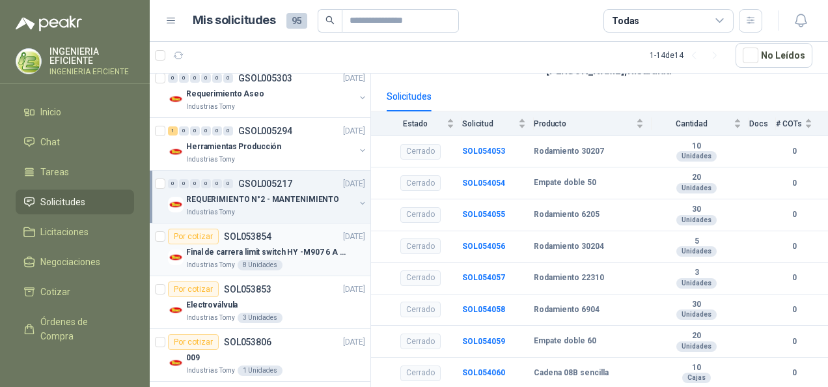
click at [299, 246] on p "Final de carrera limit switch HY -M907 6 A - 250 V a.c" at bounding box center [267, 252] width 162 height 12
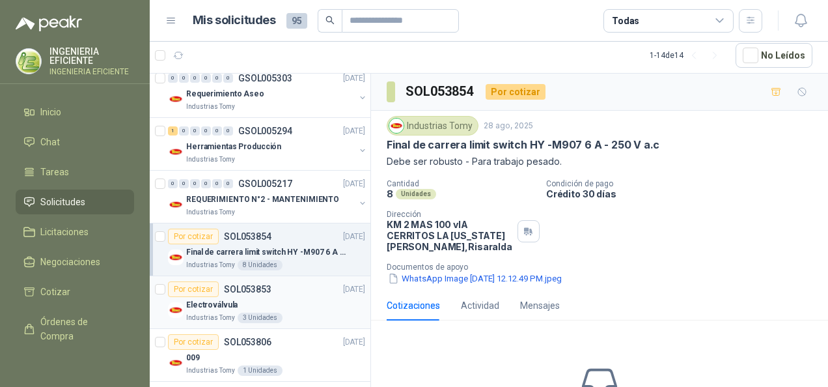
click at [300, 301] on div "Electroválvula" at bounding box center [275, 305] width 179 height 16
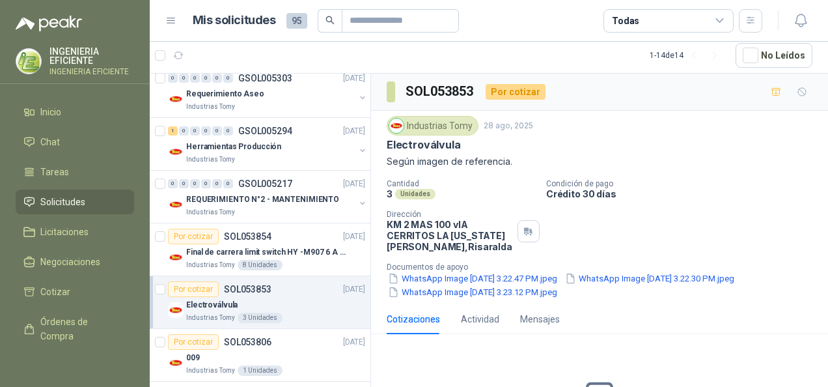
scroll to position [298, 0]
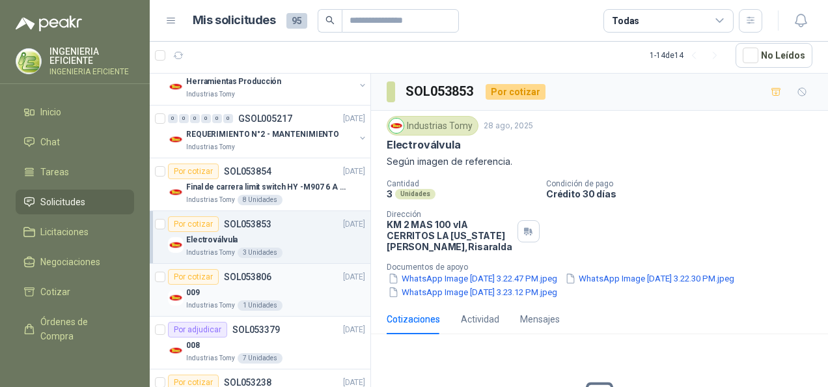
click at [290, 307] on div "Industrias Tomy 1 Unidades" at bounding box center [275, 305] width 179 height 10
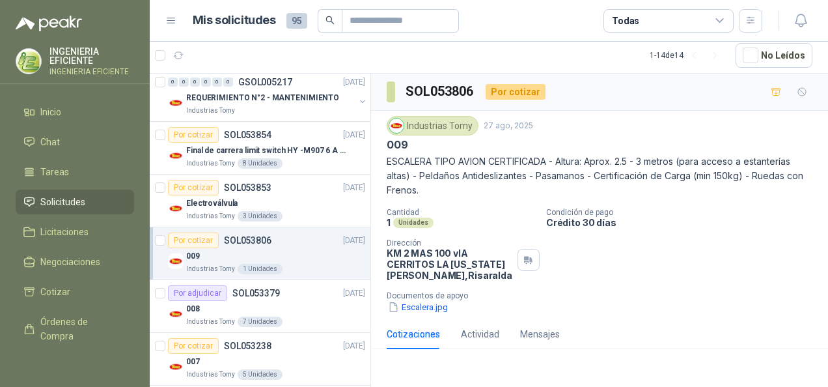
scroll to position [363, 0]
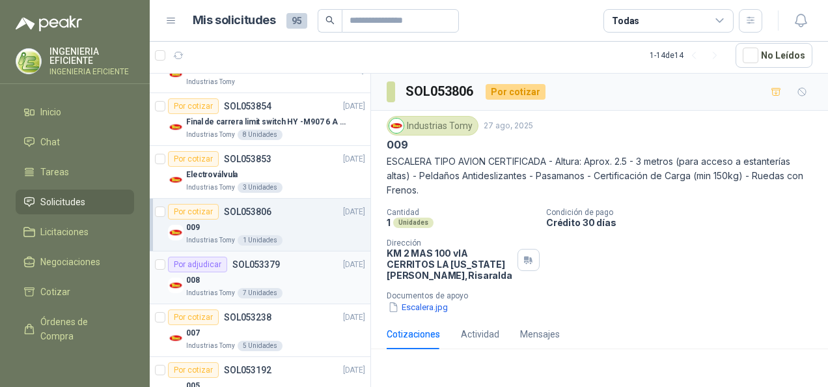
click at [300, 292] on div "Industrias Tomy 7 Unidades" at bounding box center [275, 293] width 179 height 10
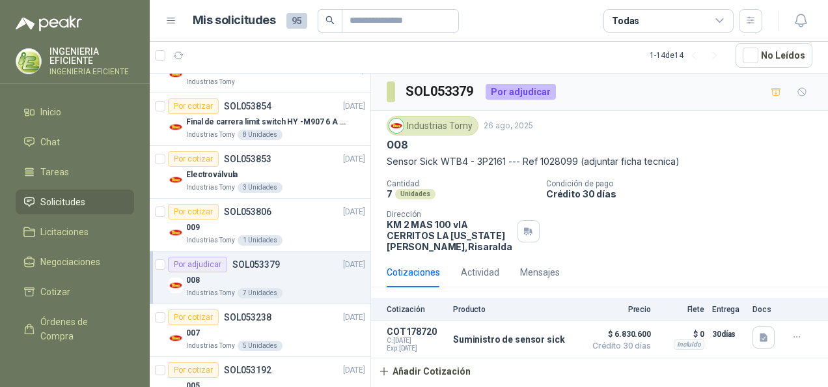
scroll to position [428, 0]
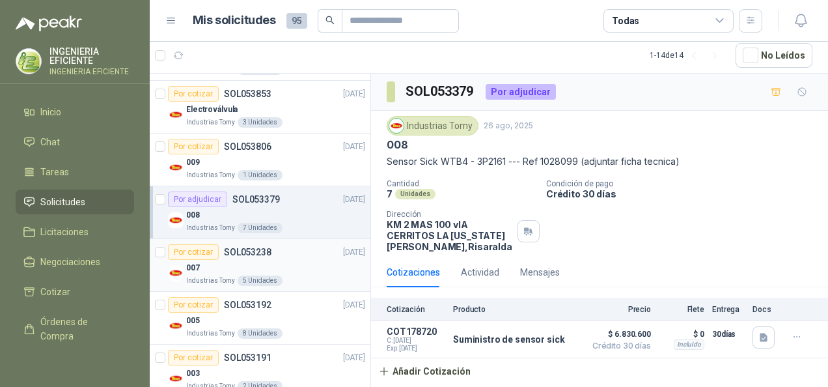
click at [303, 276] on div "Industrias Tomy 5 Unidades" at bounding box center [275, 280] width 179 height 10
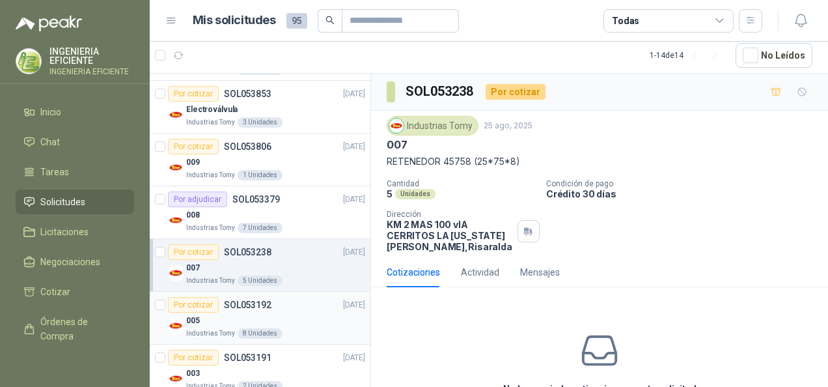
click at [309, 318] on div "005" at bounding box center [275, 321] width 179 height 16
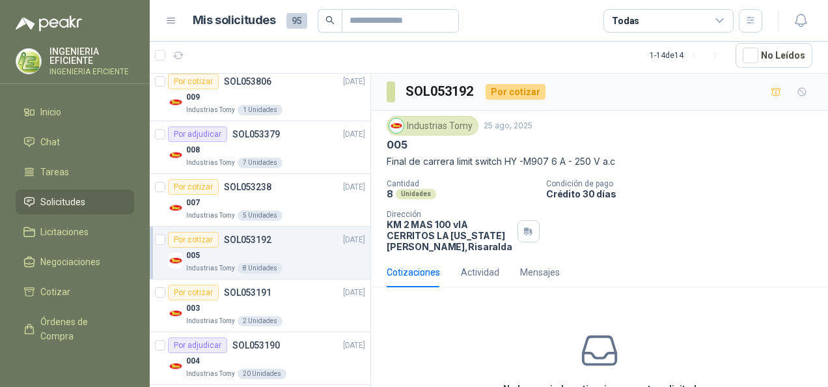
scroll to position [363, 0]
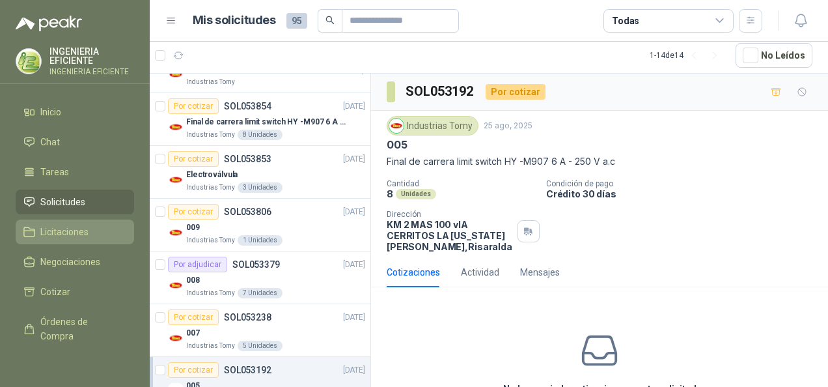
click at [70, 236] on span "Licitaciones" at bounding box center [64, 232] width 48 height 14
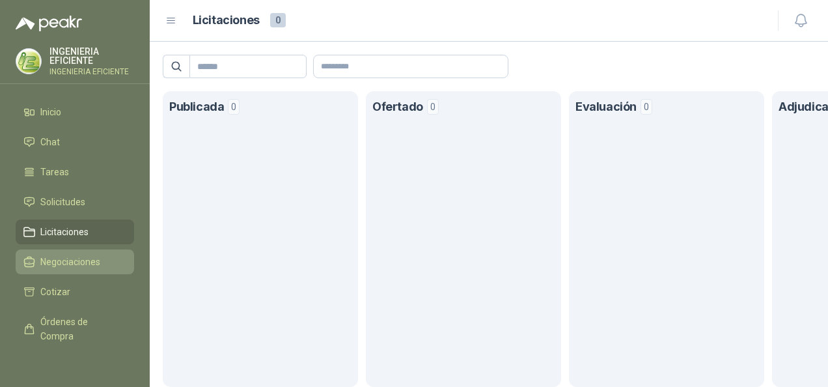
click at [57, 264] on span "Negociaciones" at bounding box center [70, 262] width 60 height 14
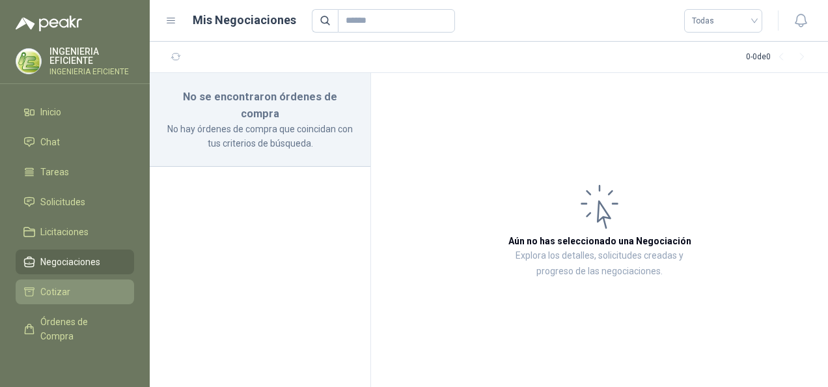
click at [70, 294] on li "Cotizar" at bounding box center [74, 292] width 103 height 14
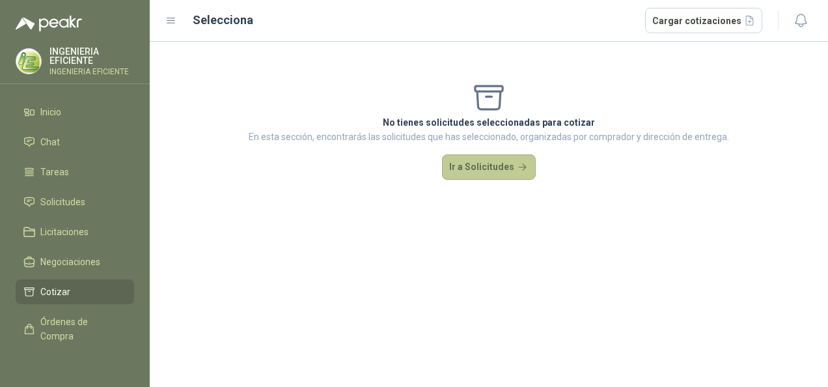
click at [513, 164] on button "Ir a Solicitudes" at bounding box center [489, 167] width 94 height 26
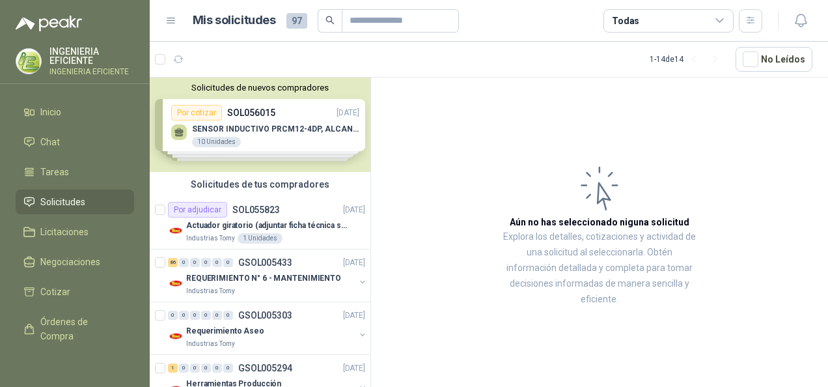
click at [289, 139] on div "Solicitudes de nuevos compradores Por cotizar SOL056015 [DATE] SENSOR INDUCTIVO…" at bounding box center [260, 124] width 221 height 94
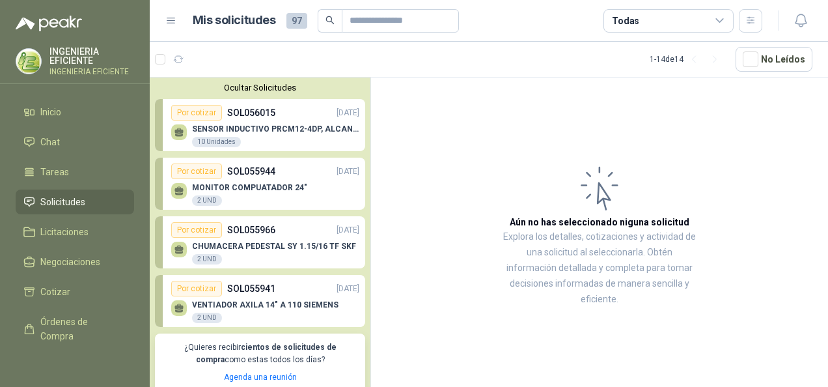
click at [283, 117] on div "Por cotizar SOL056015 [DATE]" at bounding box center [265, 113] width 188 height 16
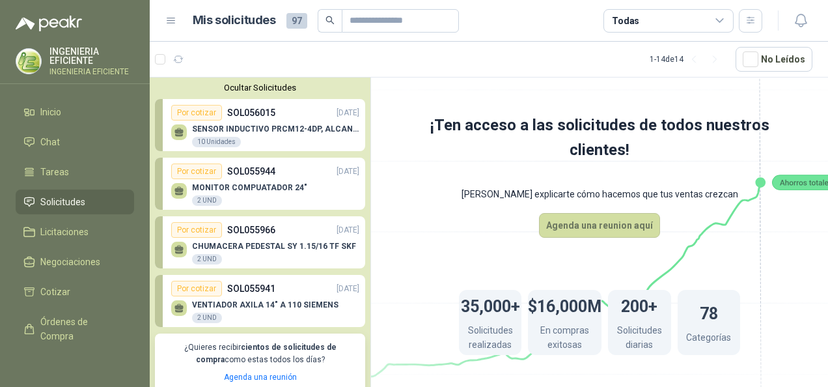
click at [330, 184] on div "MONITOR COMPUATADOR 24" 2 UND" at bounding box center [265, 192] width 188 height 27
click at [316, 247] on p "CHUMACERA PEDESTAL SY 1.15/16 TF SKF" at bounding box center [274, 246] width 164 height 9
click at [298, 294] on div "Por cotizar SOL055941 [DATE]" at bounding box center [265, 289] width 188 height 16
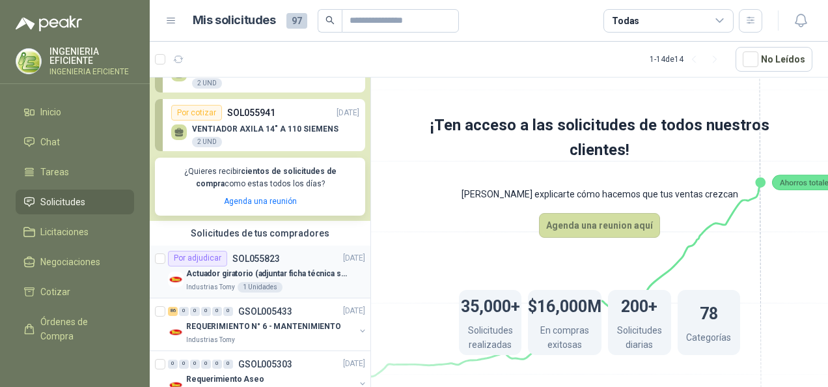
scroll to position [195, 0]
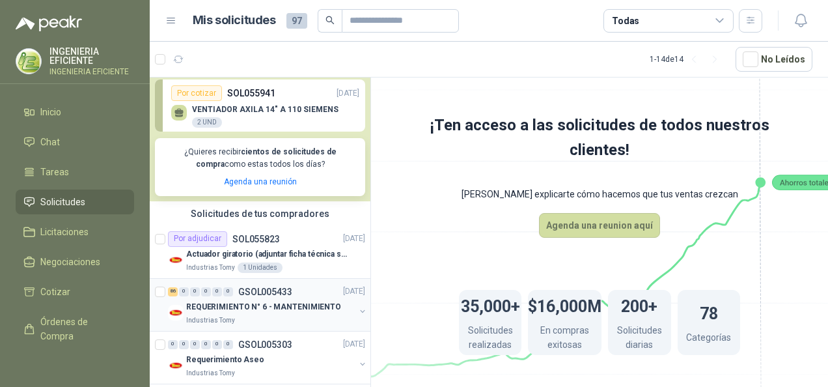
click at [313, 305] on p "REQUERIMIENTO N° 6 - MANTENIMIENTO" at bounding box center [263, 307] width 155 height 12
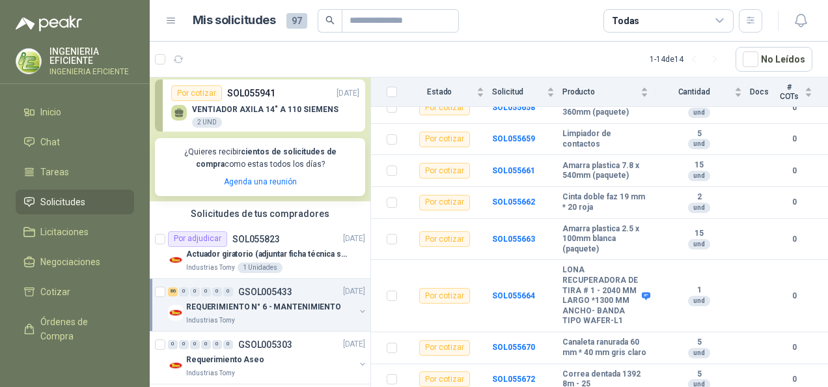
scroll to position [586, 0]
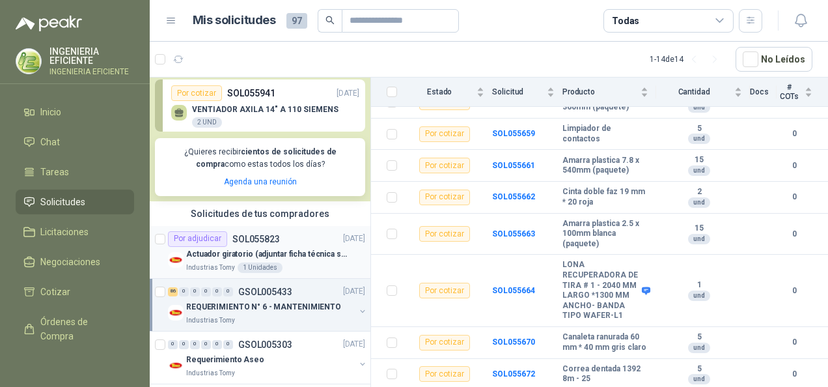
click at [274, 235] on p "SOL055823" at bounding box center [256, 238] width 48 height 9
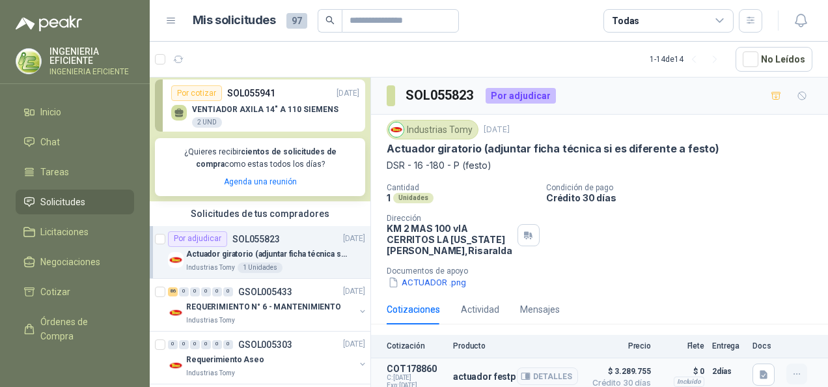
scroll to position [29, 0]
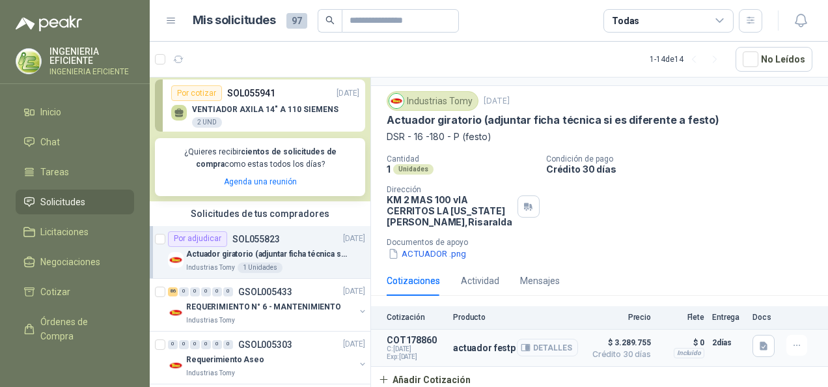
click at [533, 345] on button "Detalles" at bounding box center [547, 348] width 61 height 18
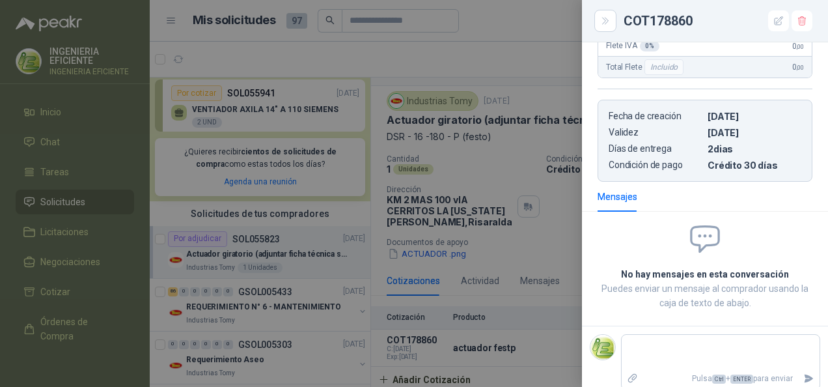
scroll to position [302, 0]
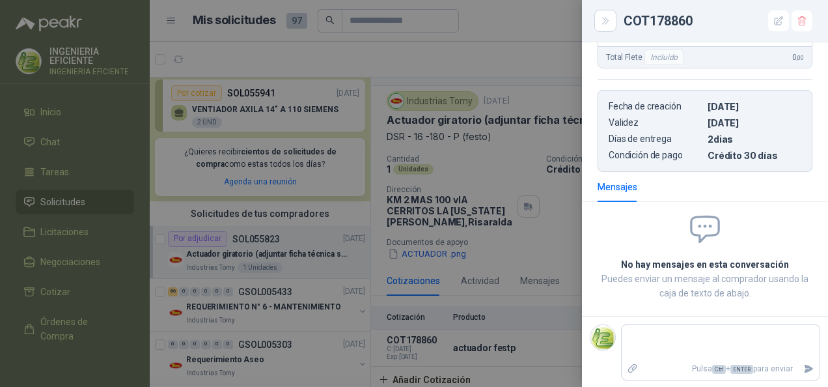
click at [554, 35] on div at bounding box center [414, 193] width 828 height 387
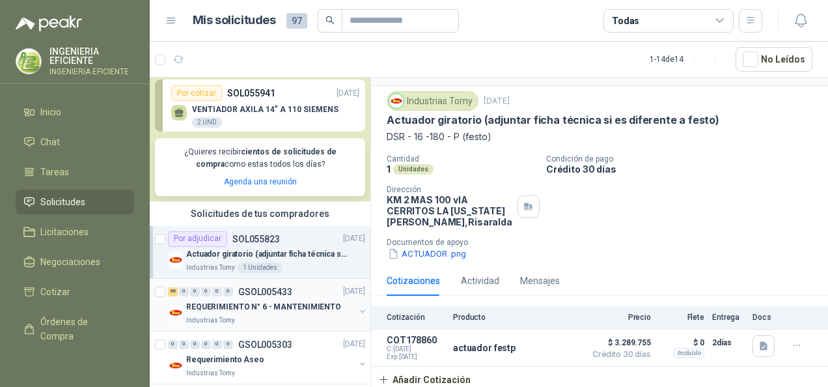
click at [271, 322] on div "Industrias Tomy" at bounding box center [270, 320] width 169 height 10
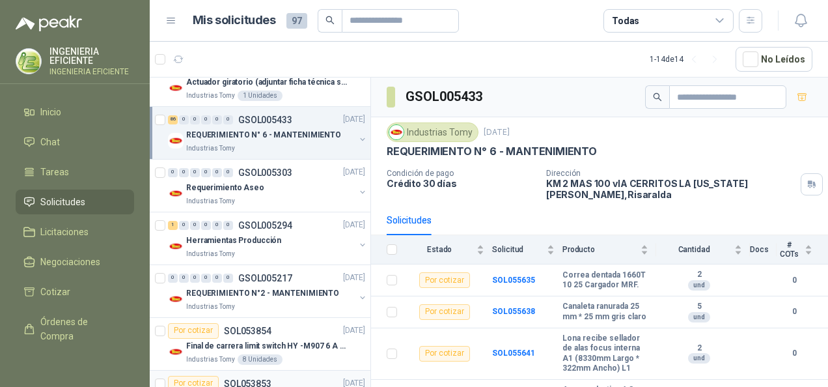
scroll to position [521, 0]
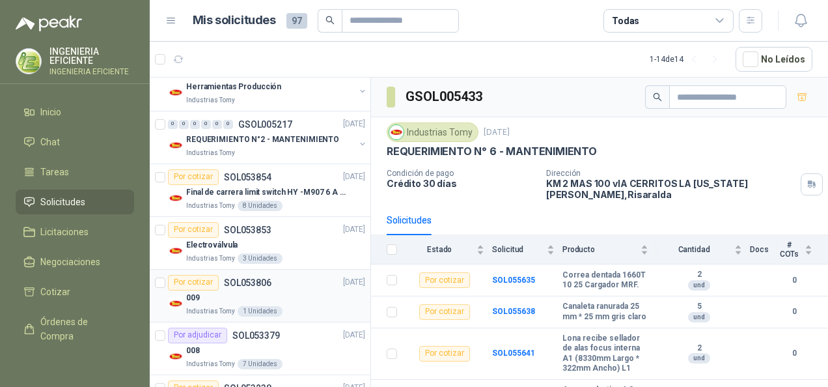
click at [288, 291] on div "009" at bounding box center [275, 298] width 179 height 16
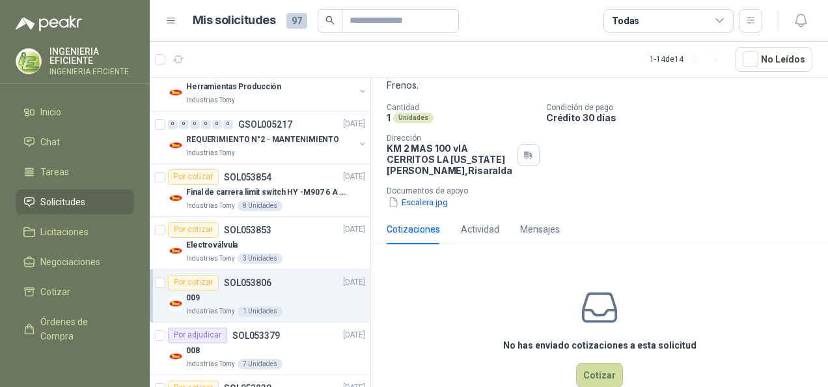
scroll to position [137, 0]
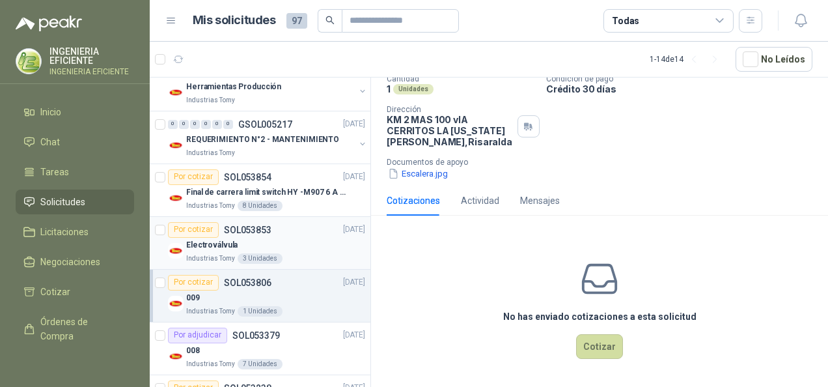
click at [252, 245] on div "Electroválvula" at bounding box center [275, 246] width 179 height 16
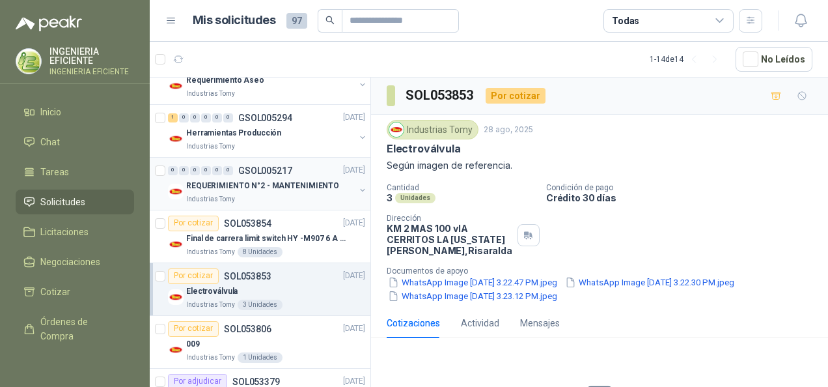
scroll to position [456, 0]
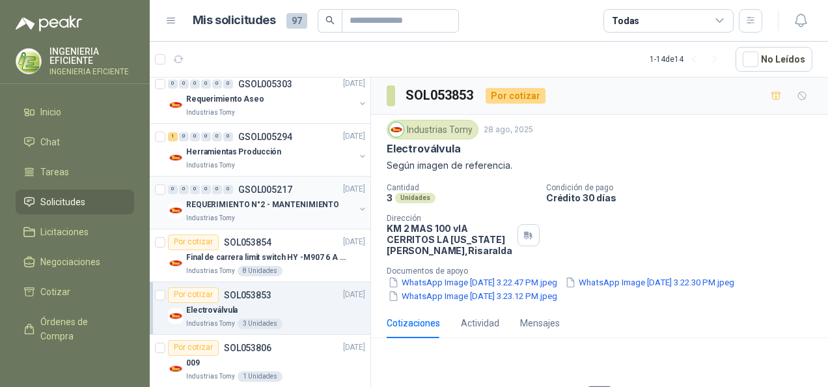
click at [229, 197] on div "REQUERIMIENTO N°2 - MANTENIMIENTO" at bounding box center [270, 205] width 169 height 16
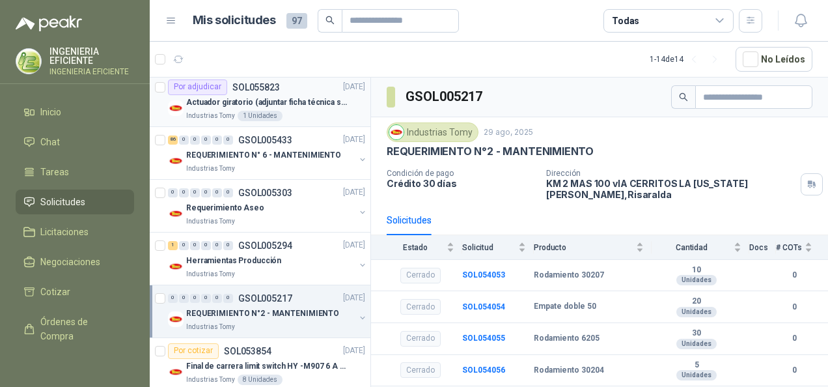
scroll to position [195, 0]
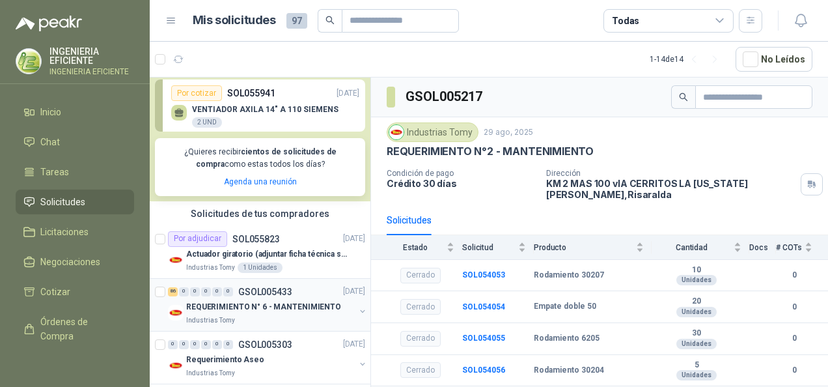
click at [246, 303] on p "REQUERIMIENTO N° 6 - MANTENIMIENTO" at bounding box center [263, 307] width 155 height 12
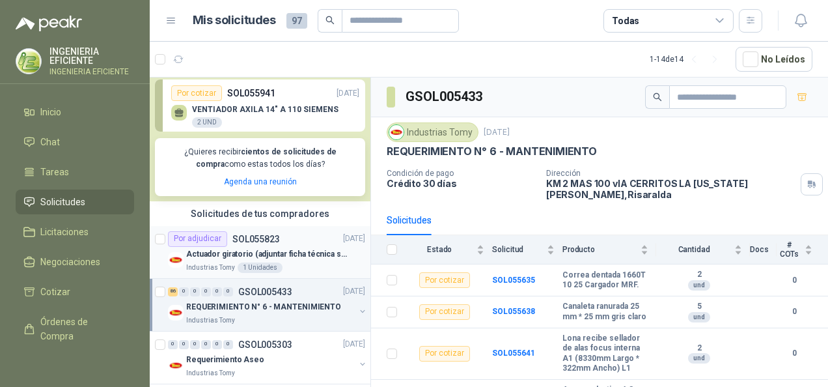
click at [184, 238] on div "Por adjudicar" at bounding box center [197, 239] width 59 height 16
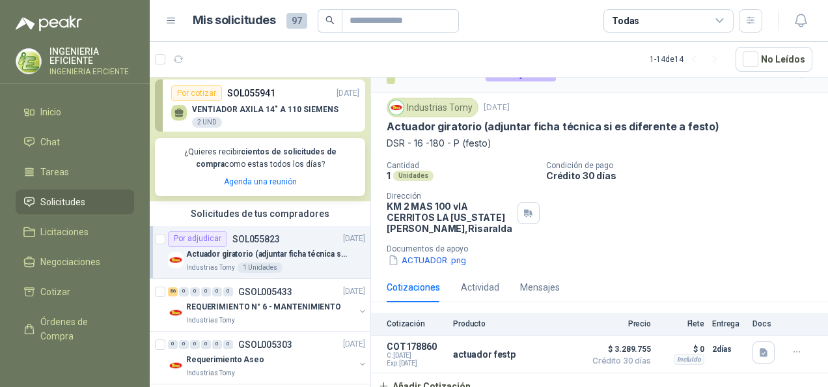
scroll to position [29, 0]
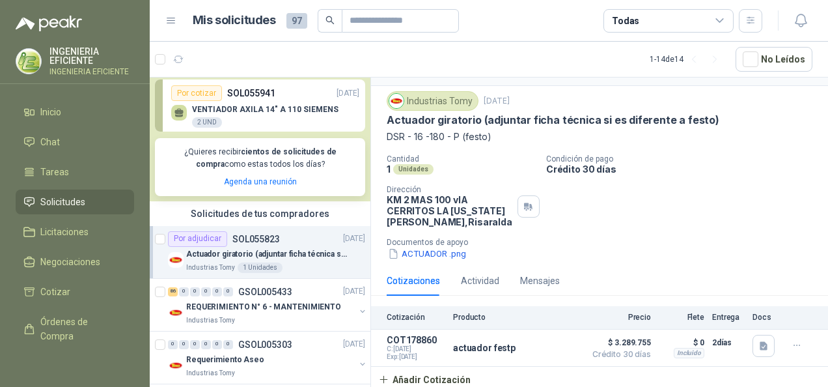
click at [504, 283] on div "Cotizaciones Actividad Mensajes" at bounding box center [473, 281] width 173 height 30
click at [492, 281] on div "Actividad" at bounding box center [480, 281] width 38 height 14
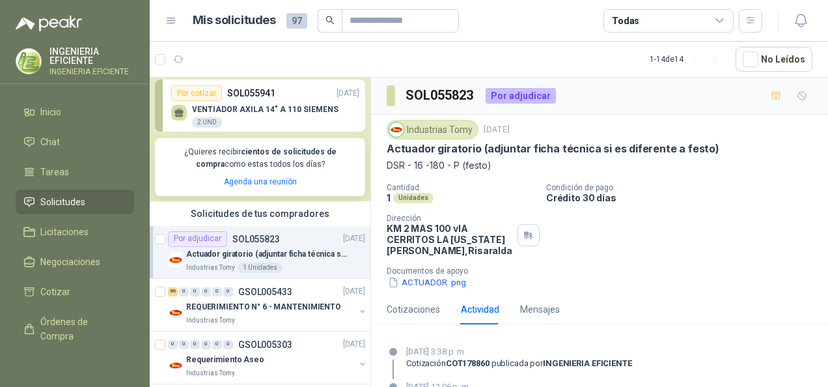
scroll to position [98, 0]
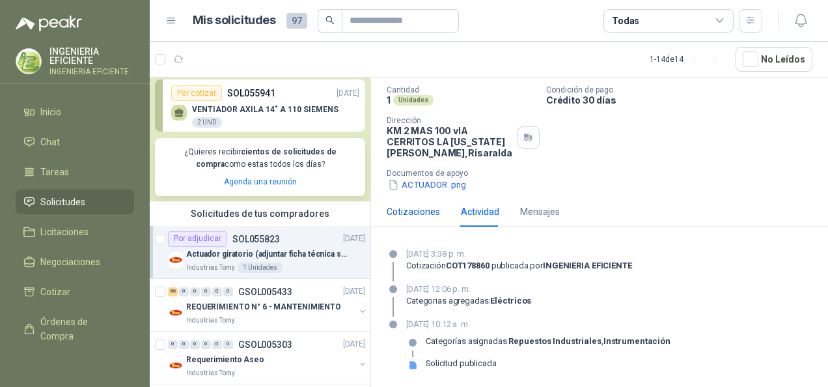
click at [420, 210] on div "Cotizaciones" at bounding box center [413, 211] width 53 height 14
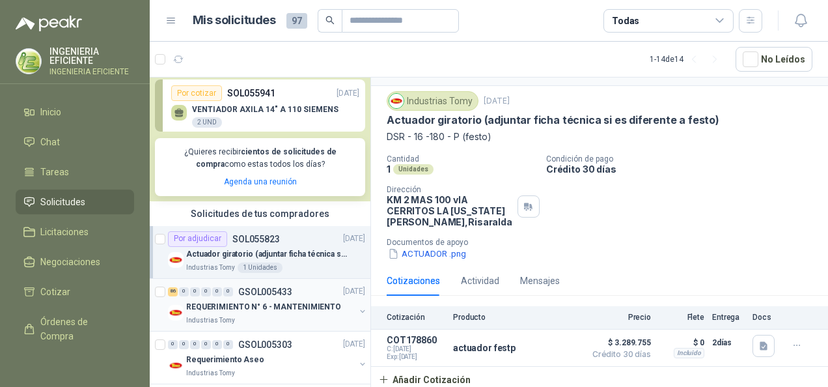
drag, startPoint x: 247, startPoint y: 305, endPoint x: 309, endPoint y: 301, distance: 61.3
click at [247, 305] on p "REQUERIMIENTO N° 6 - MANTENIMIENTO" at bounding box center [263, 307] width 155 height 12
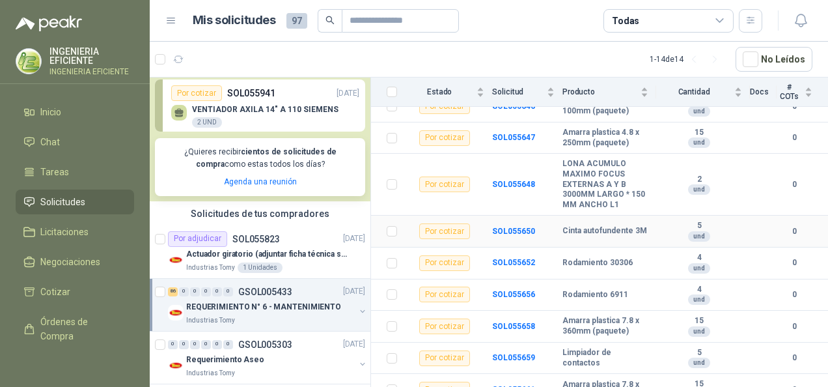
scroll to position [391, 0]
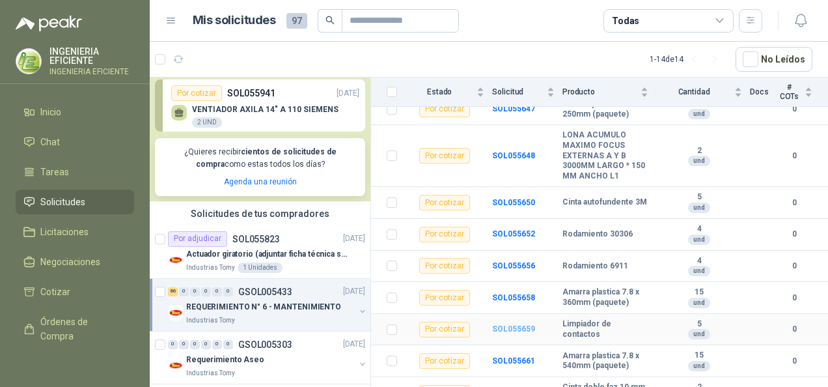
click at [526, 331] on b "SOL055659" at bounding box center [513, 328] width 43 height 9
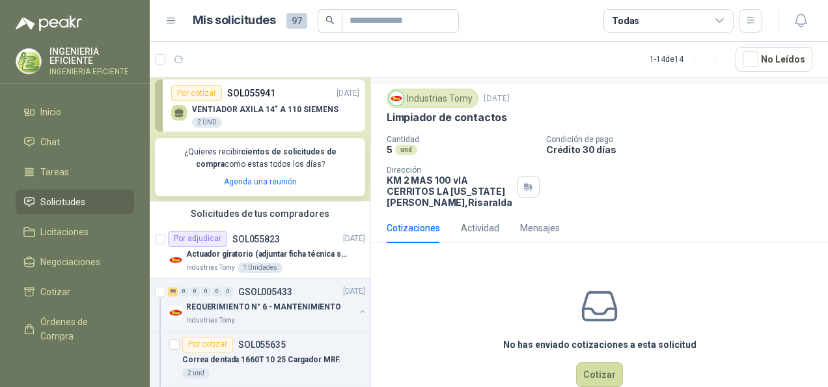
scroll to position [59, 0]
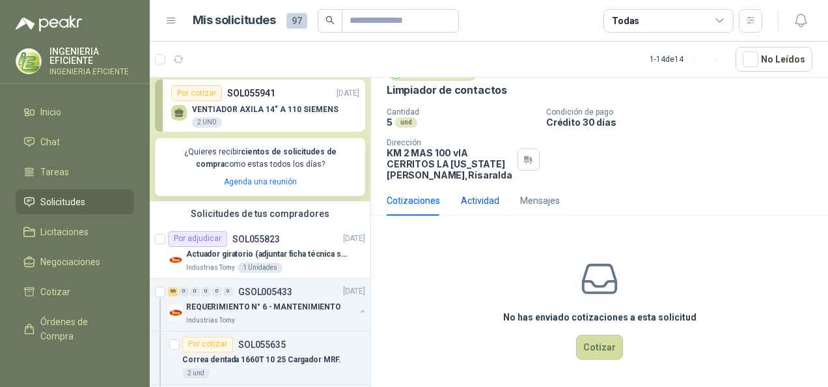
click at [473, 195] on div "Actividad" at bounding box center [480, 200] width 38 height 14
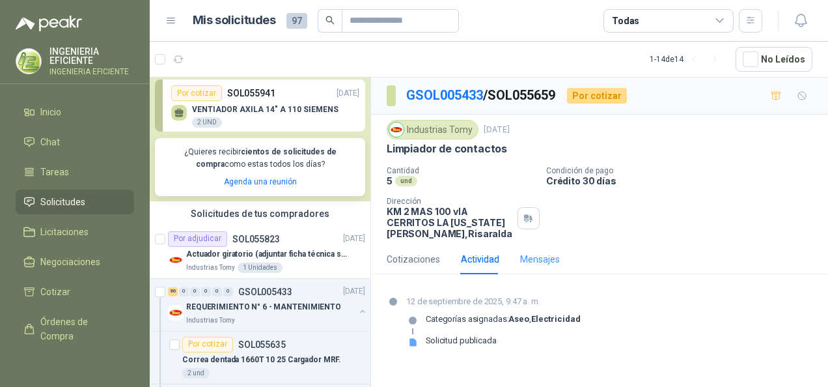
click at [539, 266] on div "Mensajes" at bounding box center [540, 259] width 40 height 30
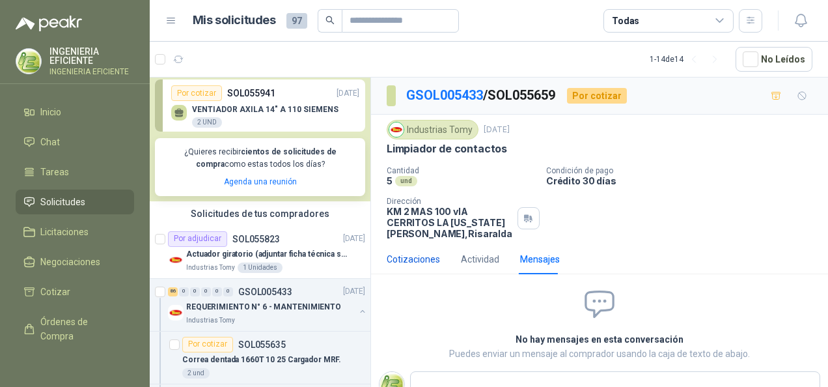
click at [401, 257] on div "Cotizaciones" at bounding box center [413, 259] width 53 height 14
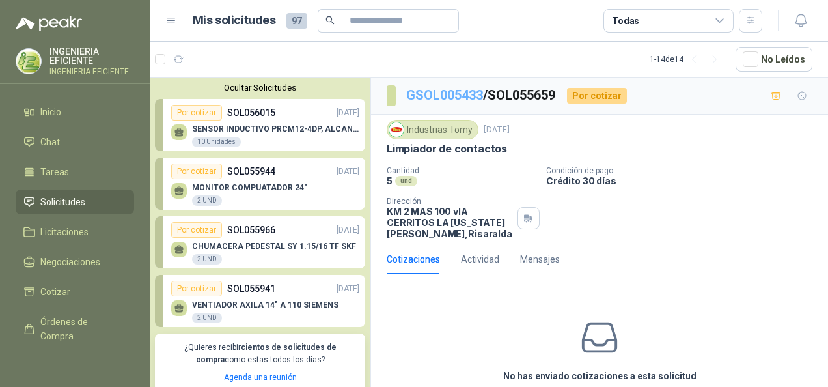
click at [445, 94] on link "GSOL005433" at bounding box center [444, 95] width 77 height 16
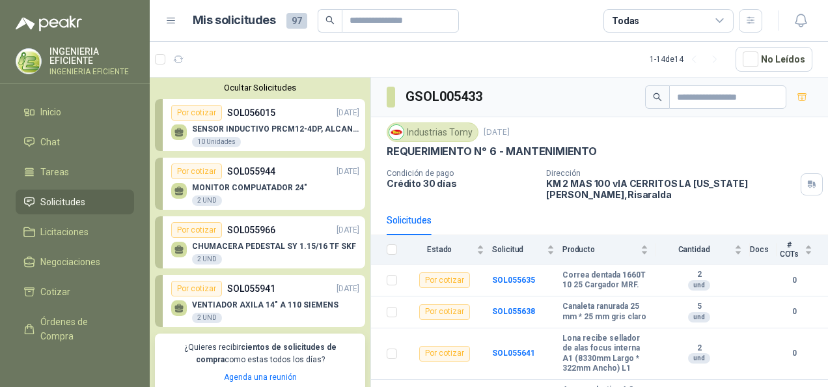
click at [465, 94] on h3 "GSOL005433" at bounding box center [445, 97] width 79 height 20
click at [712, 140] on div "Industrias Tomy [DATE] REQUERIMIENTO N° 6 - MANTENIMIENTO" at bounding box center [600, 140] width 426 height 36
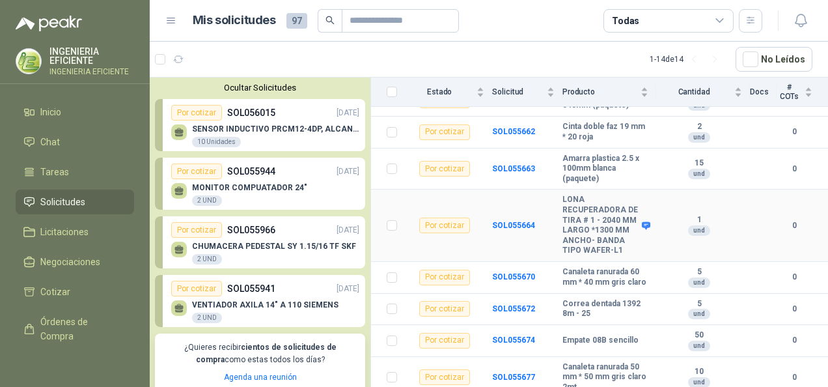
scroll to position [716, 0]
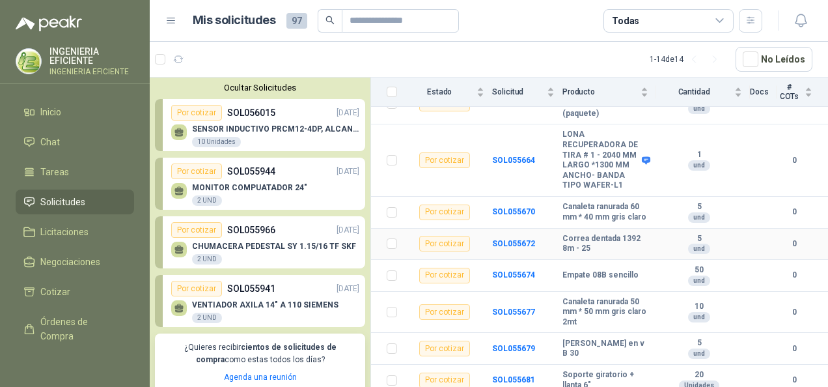
click at [641, 260] on td "Correa dentada 1392 8m - 25" at bounding box center [610, 245] width 94 height 32
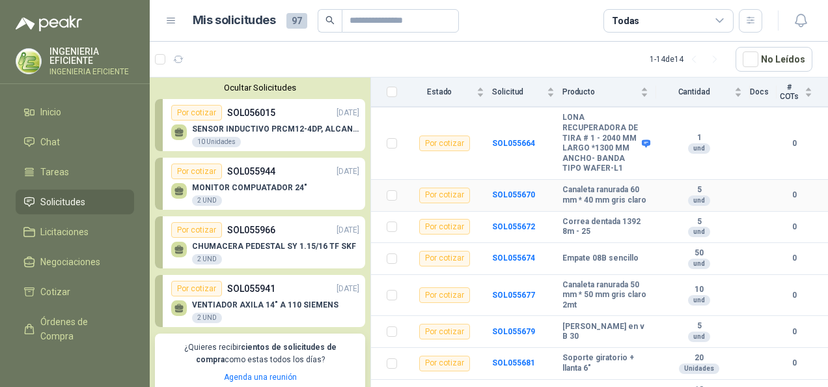
scroll to position [781, 0]
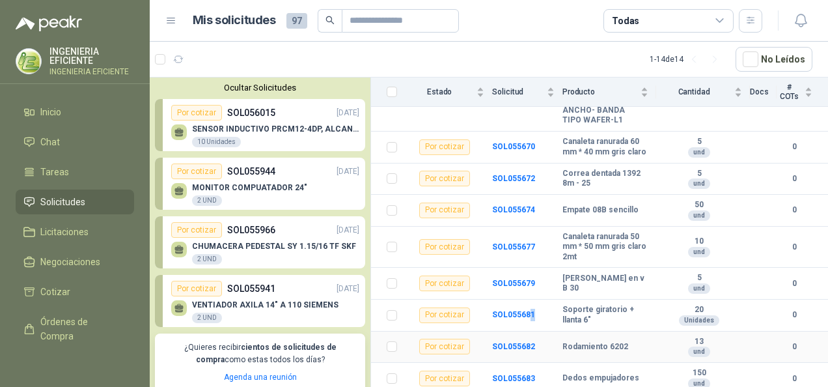
click at [531, 331] on td "SOL055681" at bounding box center [527, 316] width 70 height 32
